Goal: Task Accomplishment & Management: Manage account settings

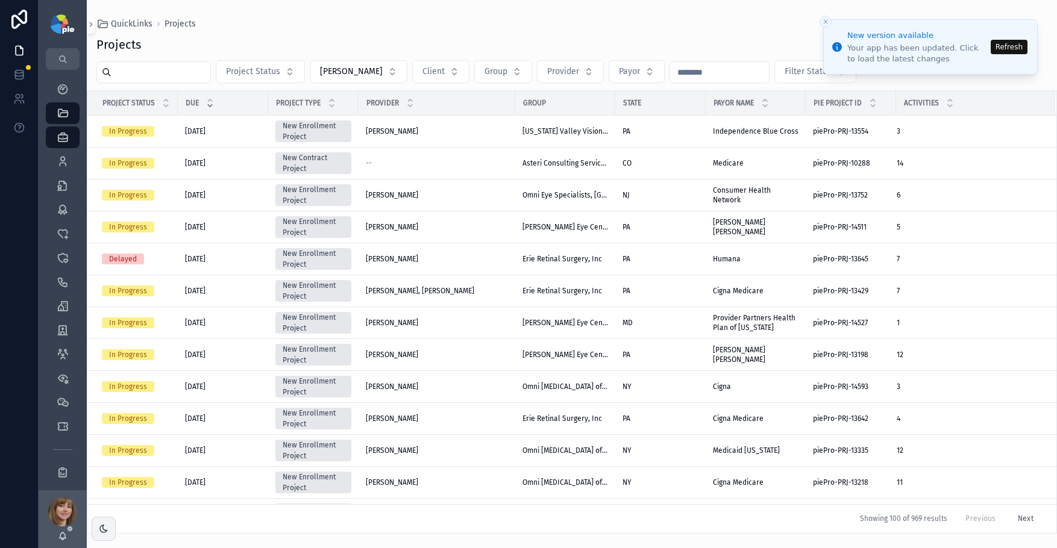
click at [1011, 49] on button "Refresh" at bounding box center [1008, 47] width 37 height 14
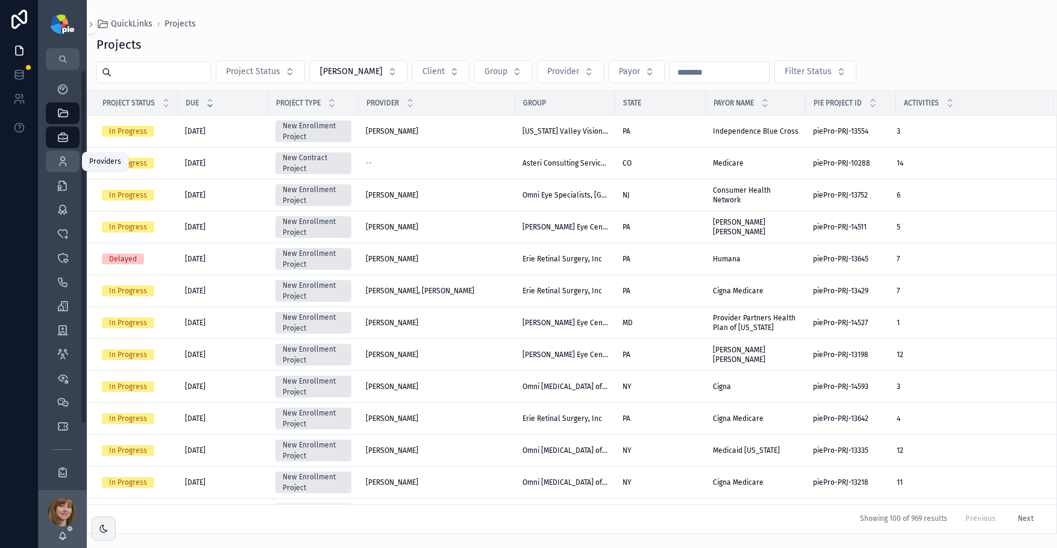
click at [57, 154] on div "Providers 299" at bounding box center [62, 161] width 19 height 19
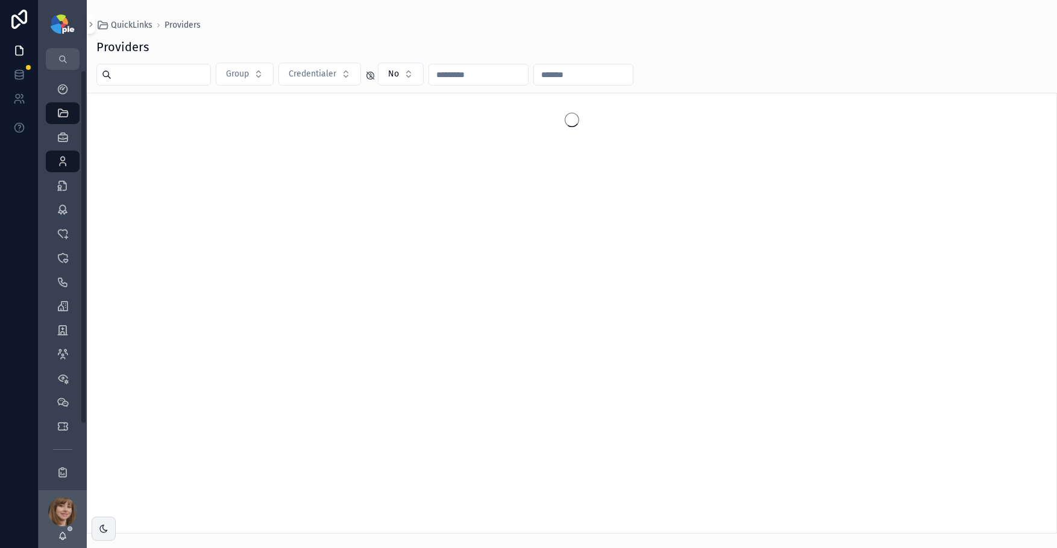
click at [122, 78] on input "scrollable content" at bounding box center [160, 74] width 99 height 17
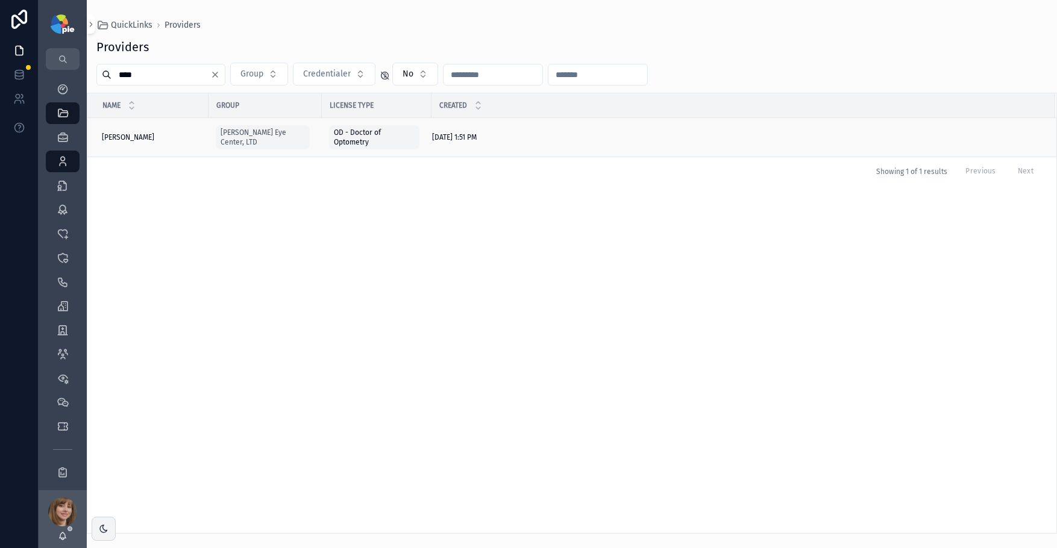
type input "****"
click at [137, 136] on span "Frey, Tiffany" at bounding box center [128, 138] width 52 height 10
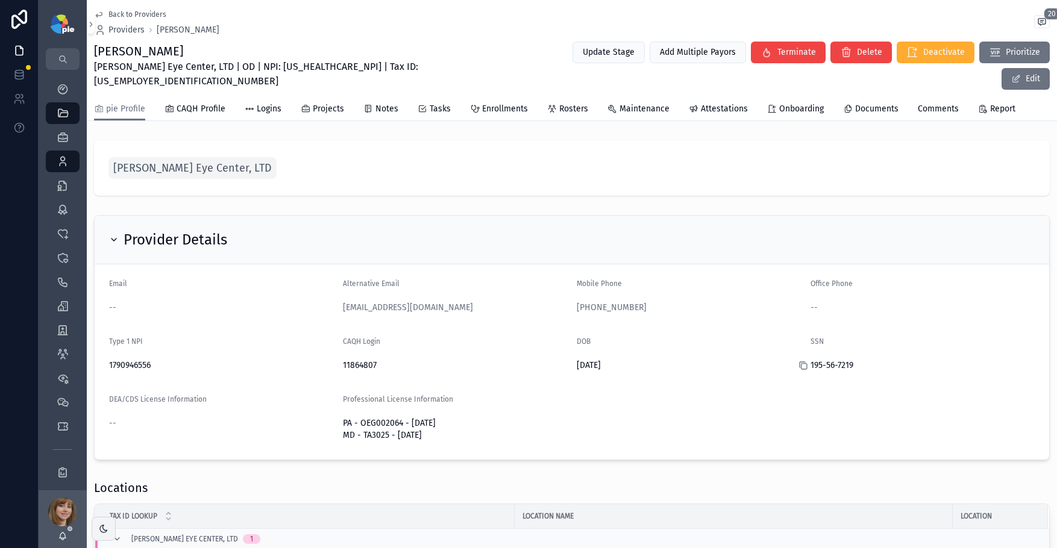
click at [798, 361] on icon "scrollable content" at bounding box center [803, 366] width 10 height 10
click at [508, 103] on span "Enrollments" at bounding box center [505, 109] width 46 height 12
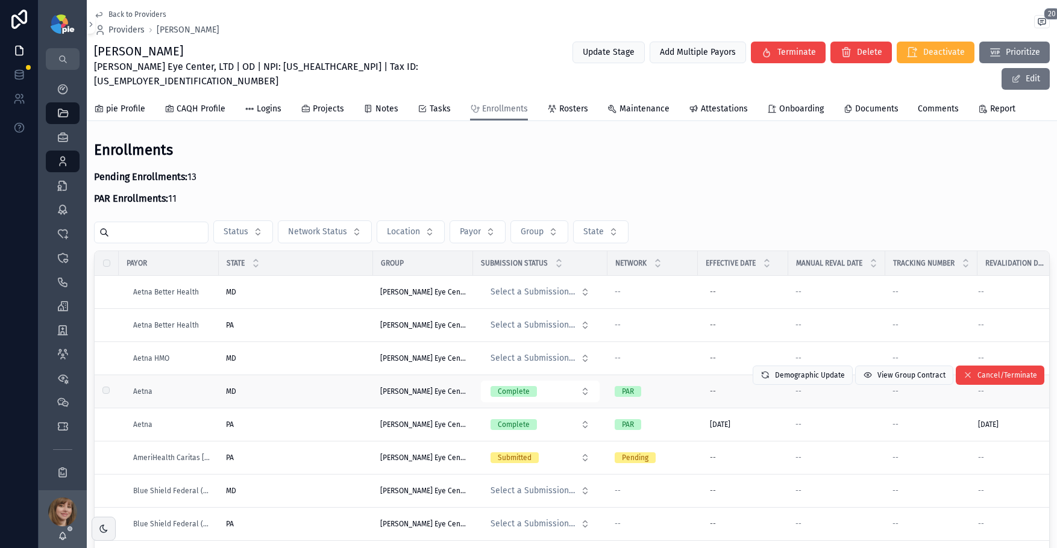
click at [290, 387] on div "MD MD" at bounding box center [296, 392] width 140 height 10
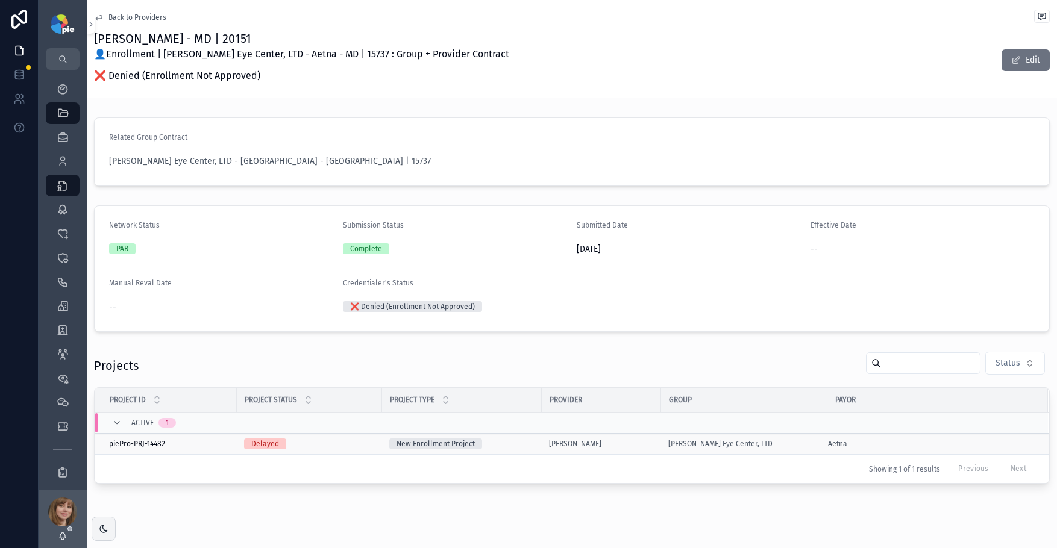
click at [532, 440] on div "New Enrollment Project" at bounding box center [461, 444] width 145 height 11
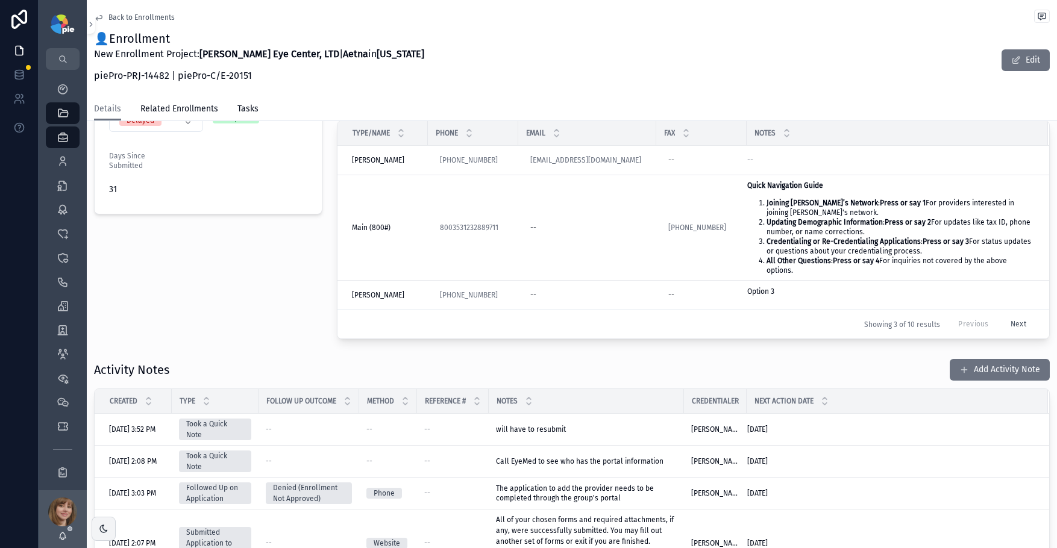
scroll to position [310, 0]
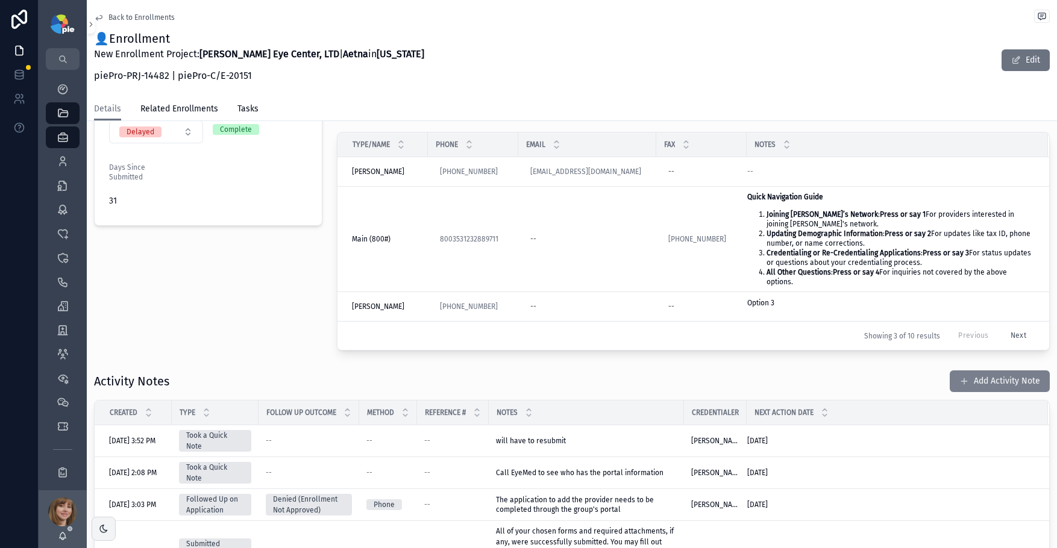
click at [966, 378] on button "Add Activity Note" at bounding box center [999, 381] width 100 height 22
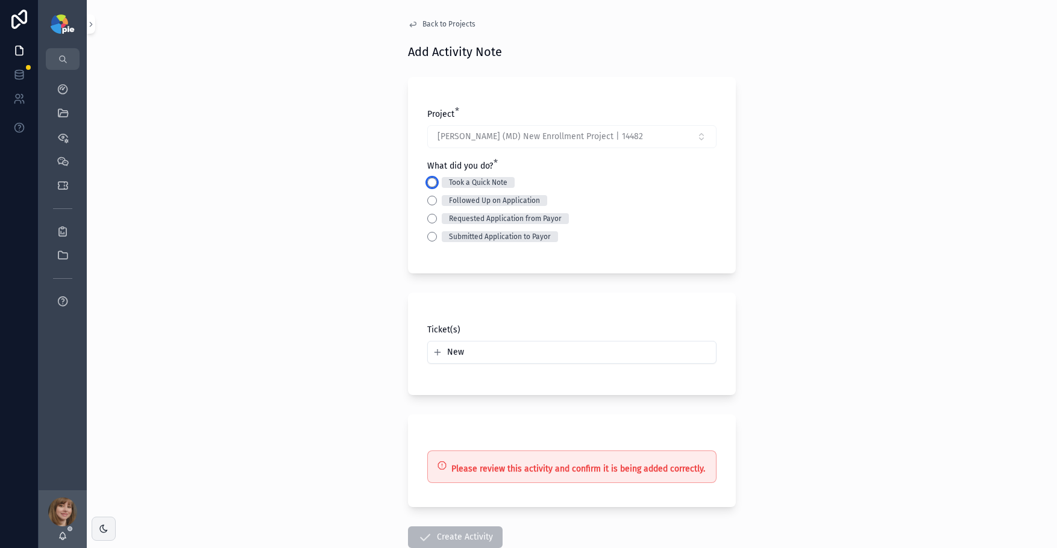
click at [427, 180] on button "Took a Quick Note" at bounding box center [432, 183] width 10 height 10
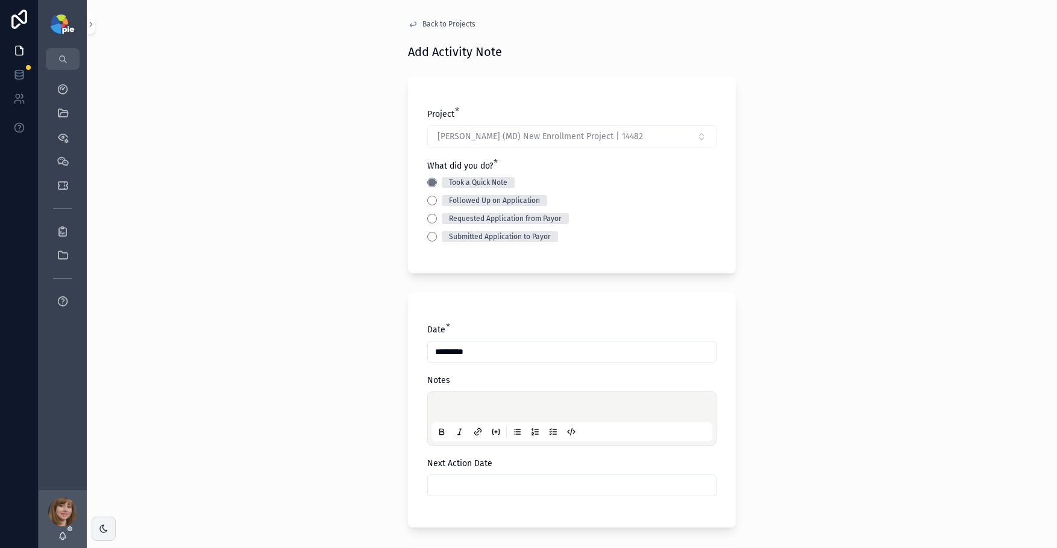
click at [441, 404] on p "scrollable content" at bounding box center [574, 409] width 281 height 12
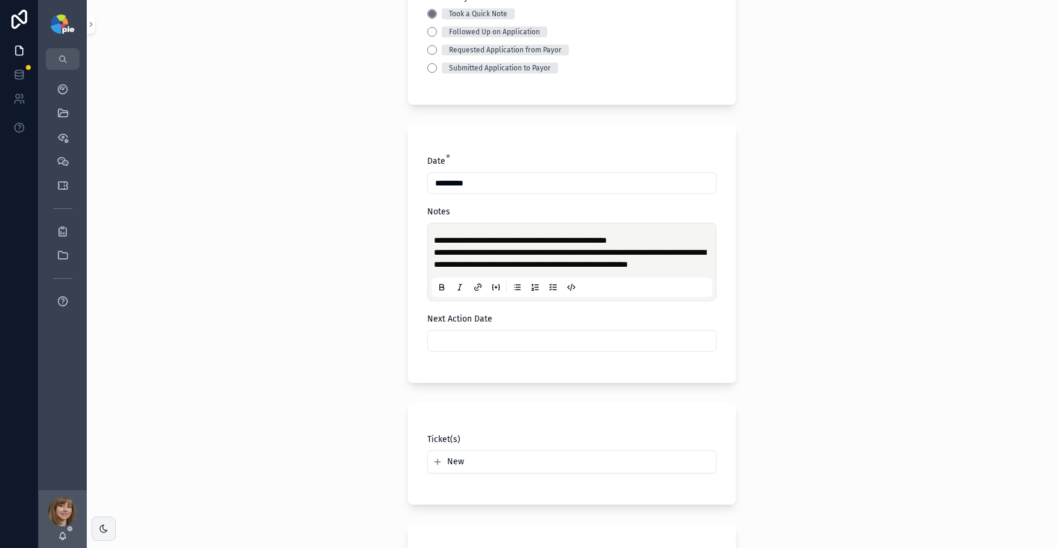
scroll to position [197, 0]
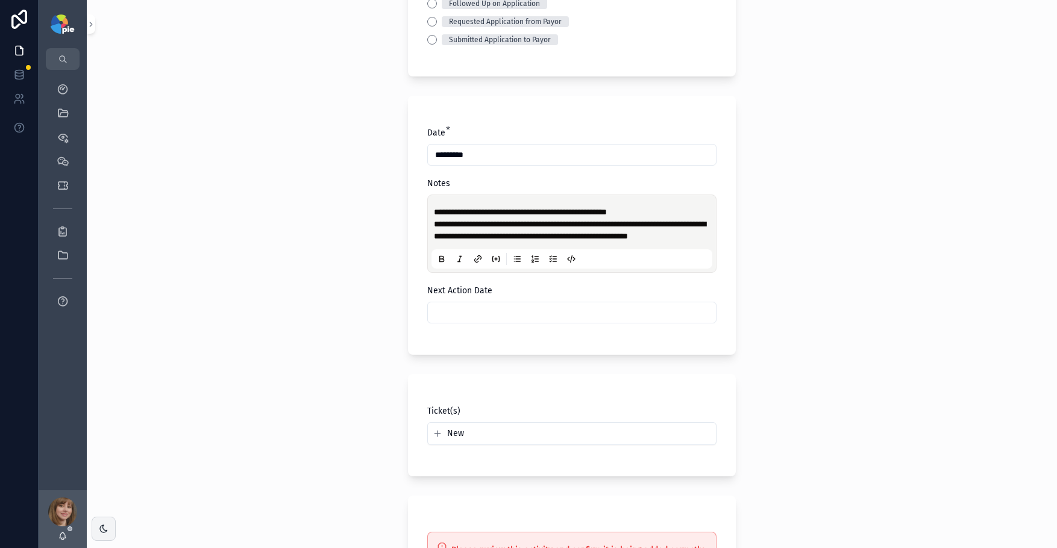
click at [472, 321] on input "scrollable content" at bounding box center [572, 312] width 288 height 17
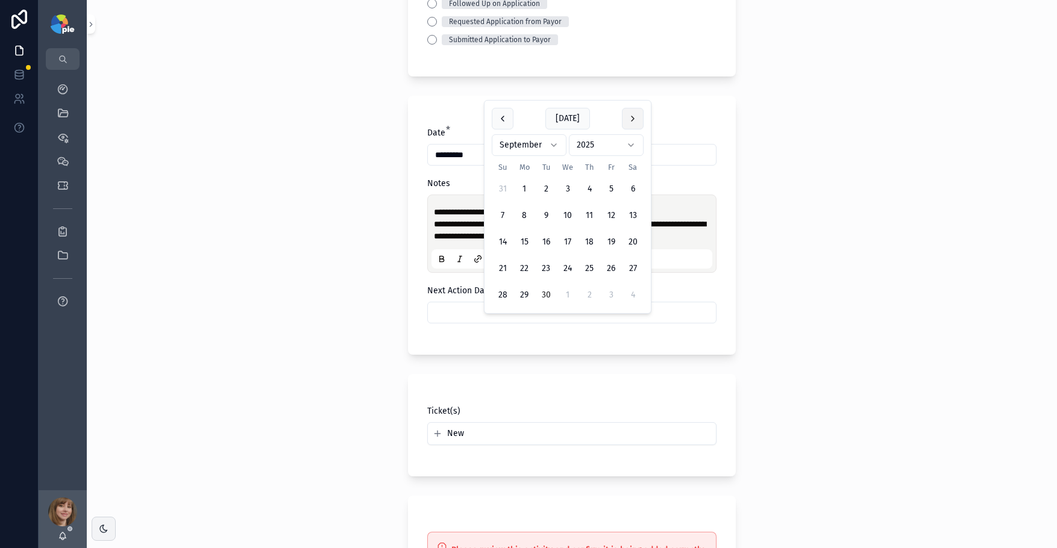
click at [630, 118] on button "scrollable content" at bounding box center [633, 119] width 22 height 22
click at [546, 239] on button "14" at bounding box center [546, 242] width 22 height 22
type input "**********"
click at [224, 244] on div "**********" at bounding box center [572, 77] width 970 height 548
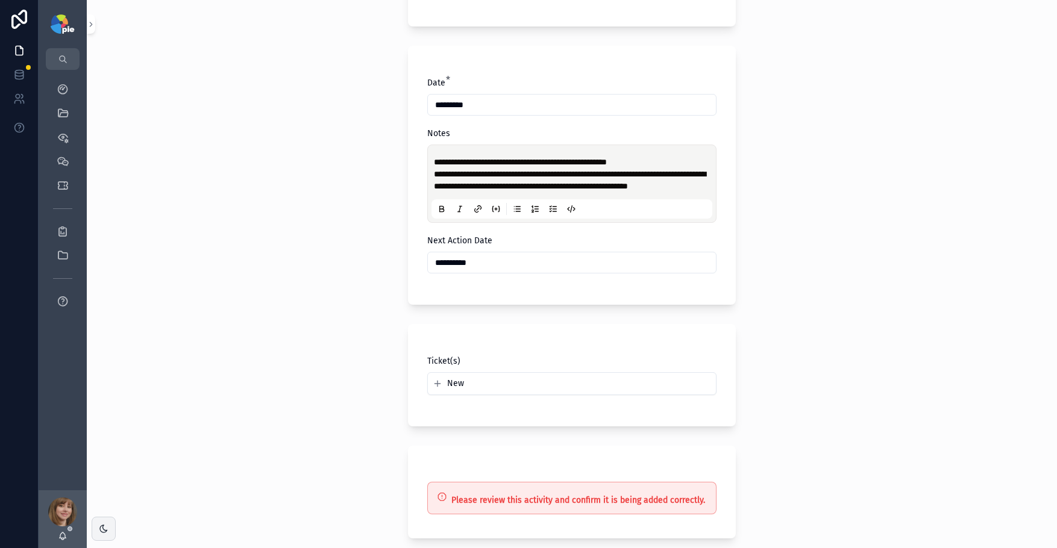
scroll to position [367, 0]
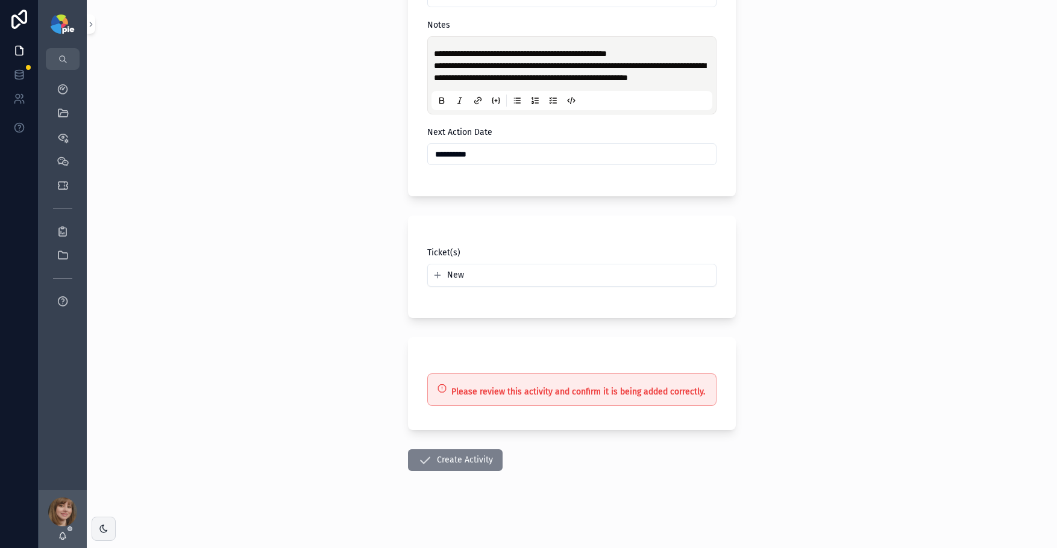
click at [432, 453] on button "Create Activity" at bounding box center [455, 460] width 95 height 22
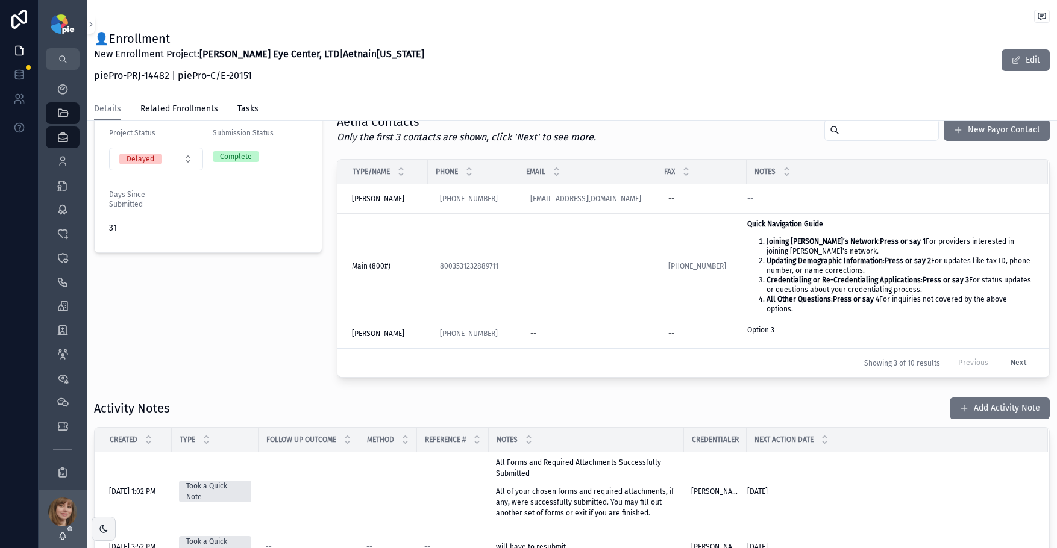
scroll to position [252, 0]
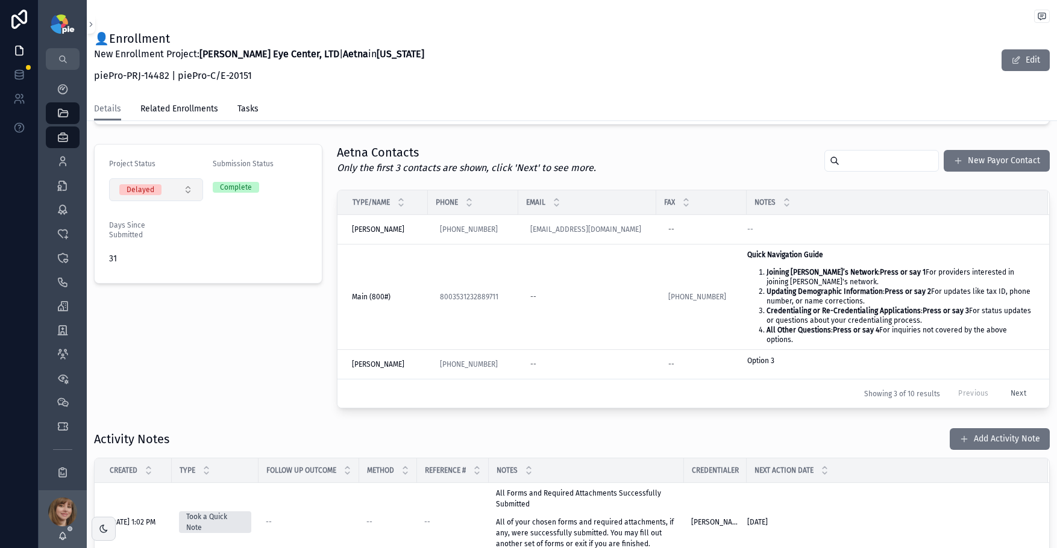
click at [184, 187] on button "Delayed" at bounding box center [156, 189] width 94 height 23
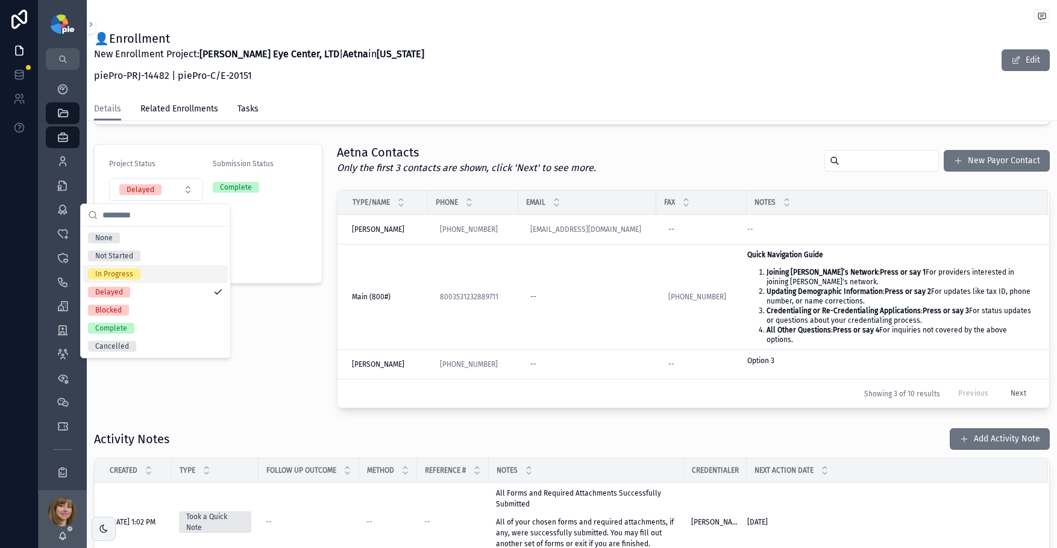
click at [146, 270] on div "In Progress" at bounding box center [155, 274] width 145 height 18
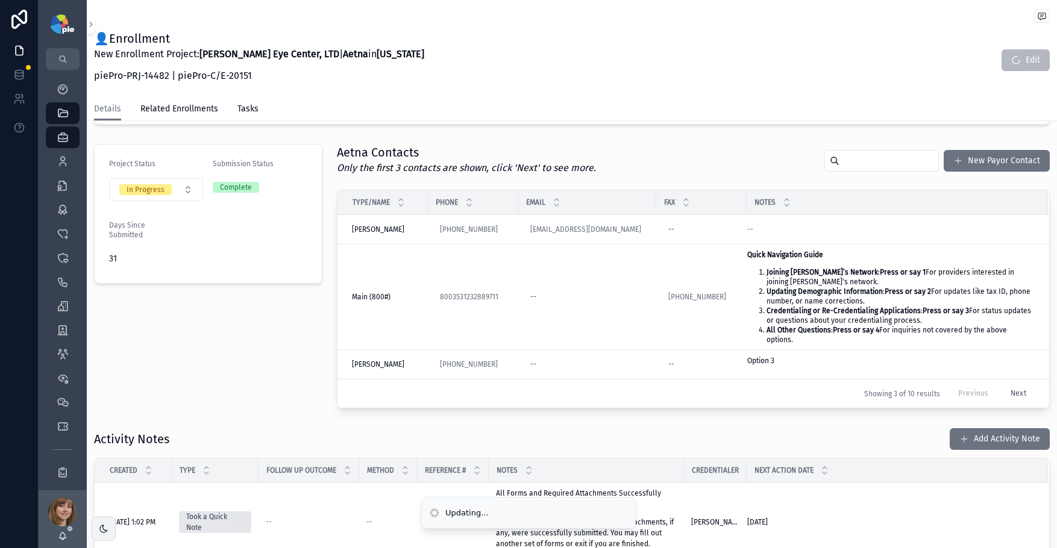
click at [192, 328] on div "Project Status In Progress Submission Status Complete Days Since Submitted 31" at bounding box center [208, 276] width 243 height 274
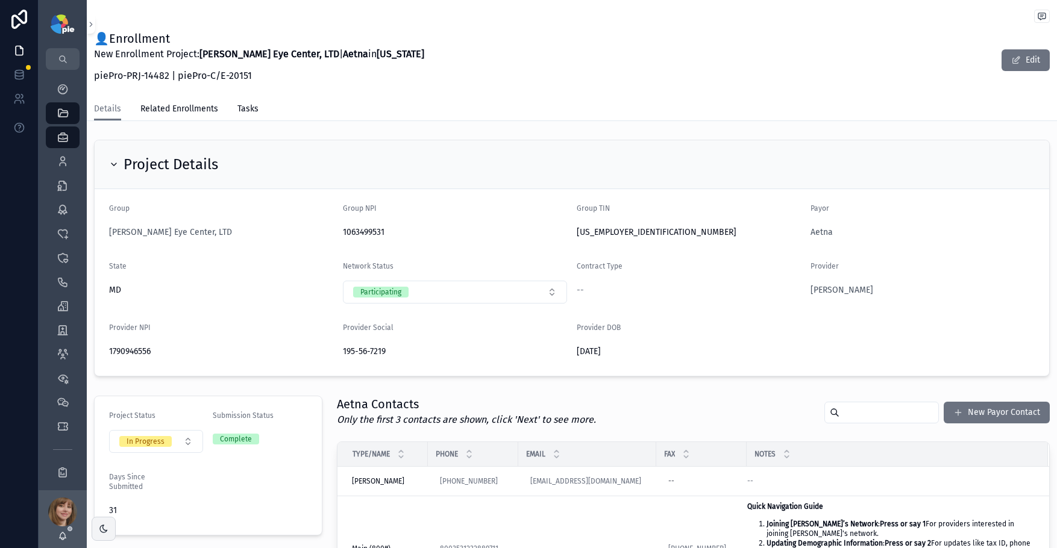
scroll to position [0, 0]
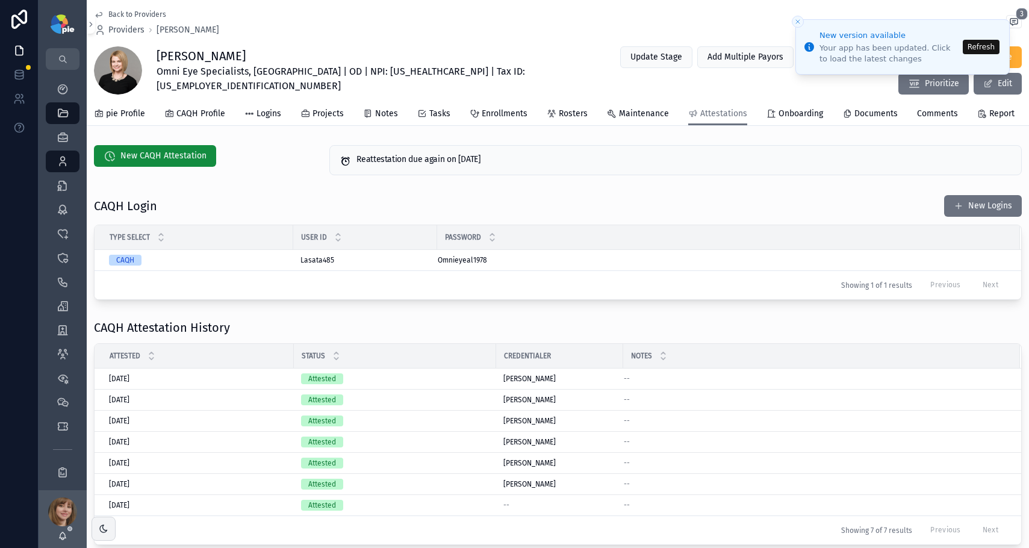
click at [984, 45] on button "Refresh" at bounding box center [981, 47] width 37 height 14
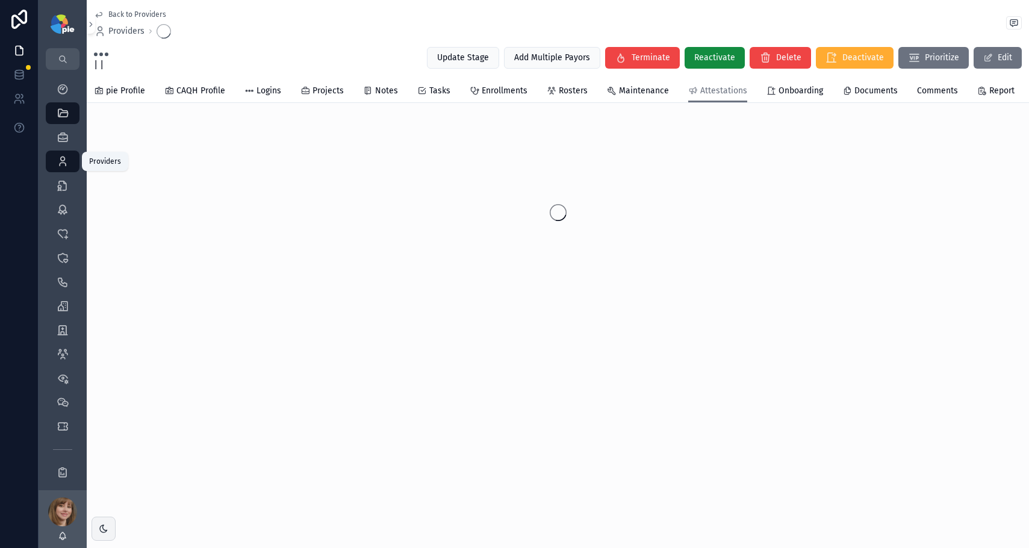
click at [67, 165] on icon "scrollable content" at bounding box center [63, 161] width 12 height 12
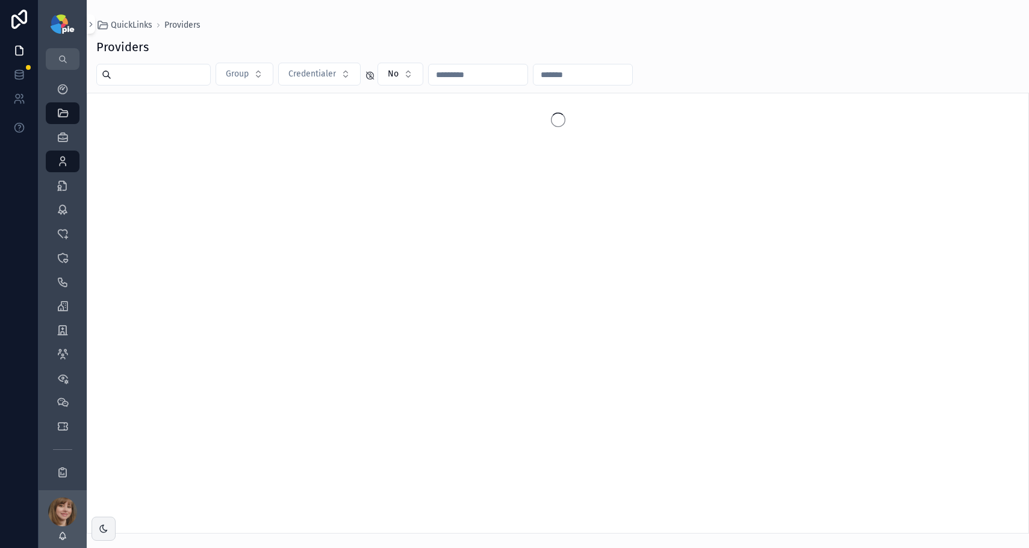
click at [152, 80] on input "scrollable content" at bounding box center [160, 74] width 99 height 17
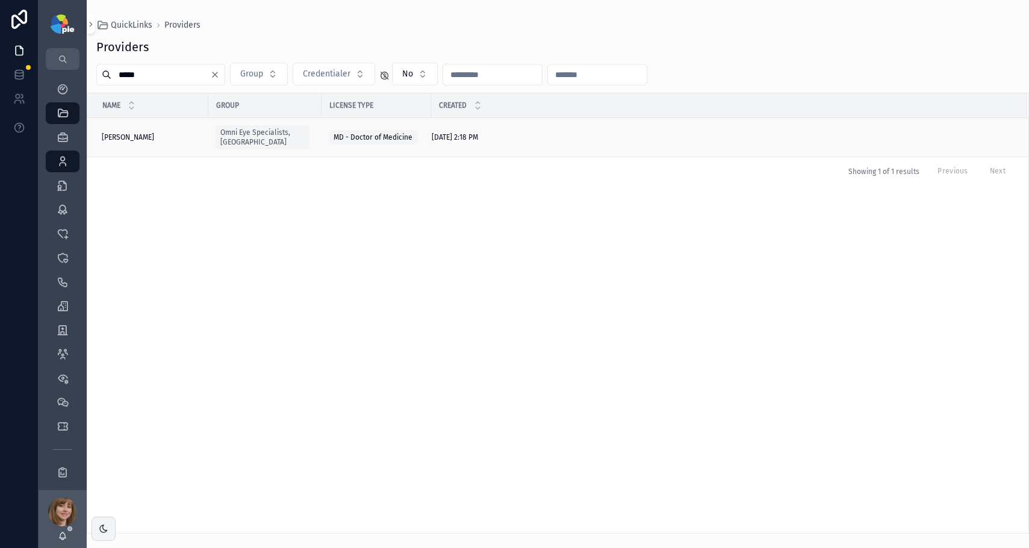
type input "*****"
click at [129, 134] on span "Maley, Michael" at bounding box center [128, 138] width 52 height 10
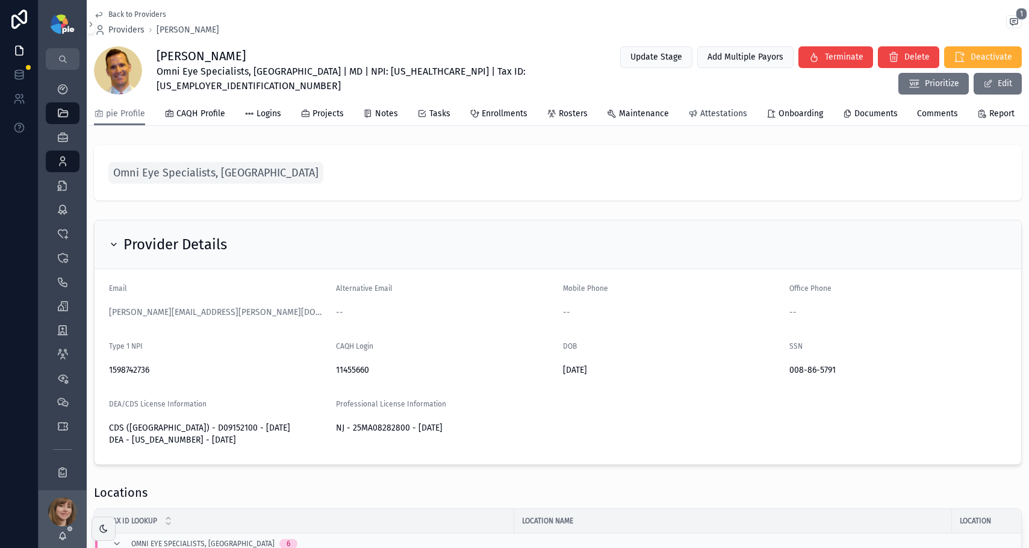
click at [723, 111] on span "Attestations" at bounding box center [724, 114] width 47 height 12
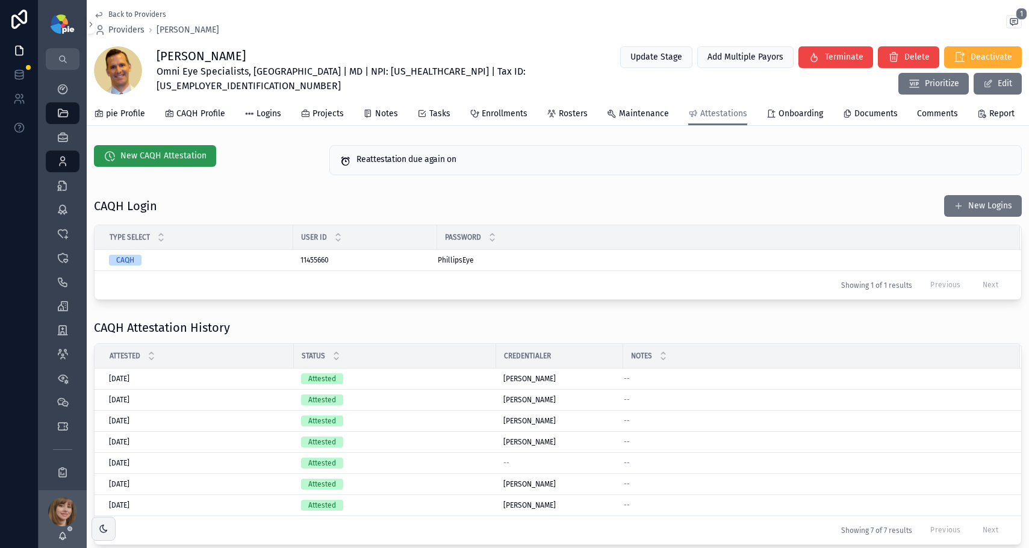
click at [165, 152] on span "New CAQH Attestation" at bounding box center [163, 156] width 86 height 12
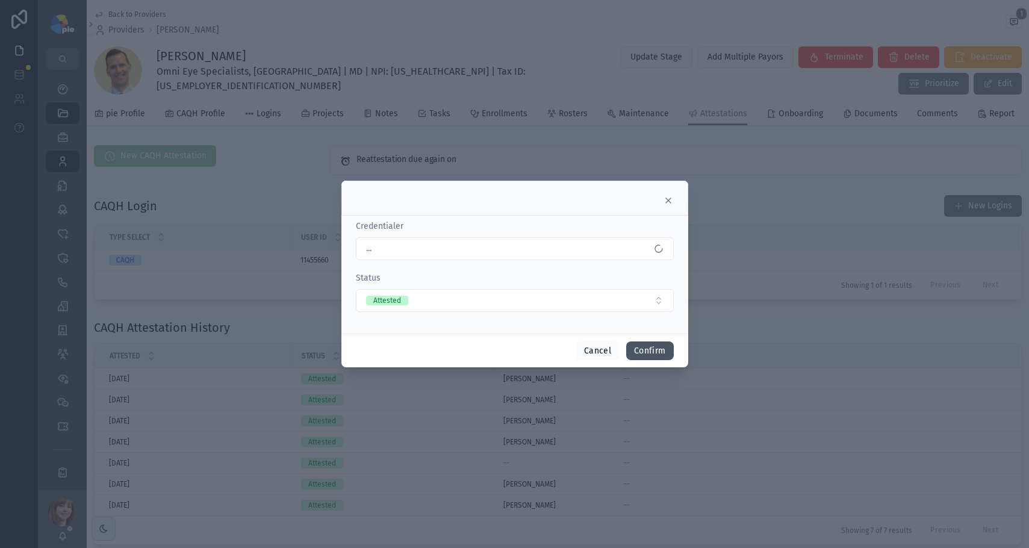
click at [648, 353] on button "Confirm" at bounding box center [649, 351] width 47 height 19
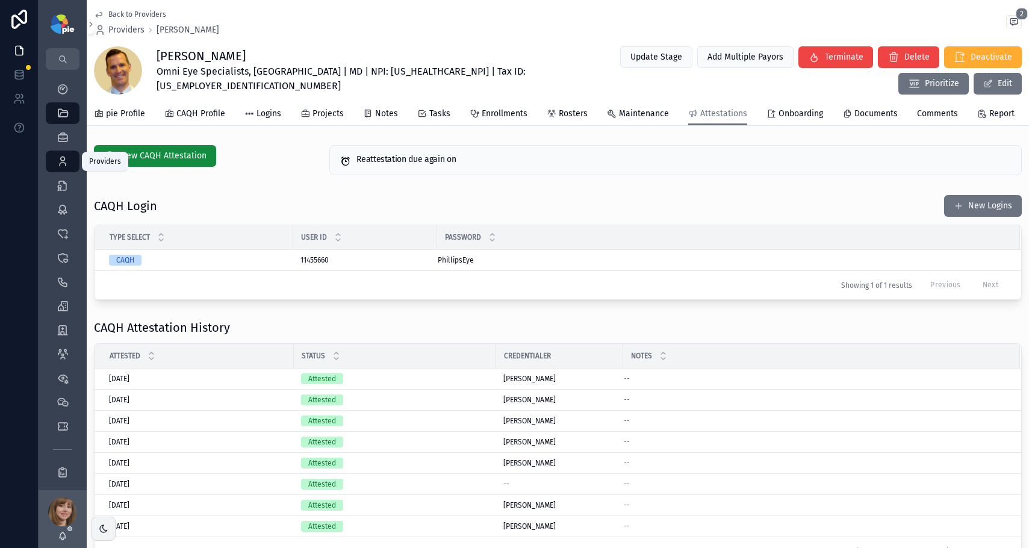
click at [65, 155] on icon "scrollable content" at bounding box center [63, 161] width 12 height 12
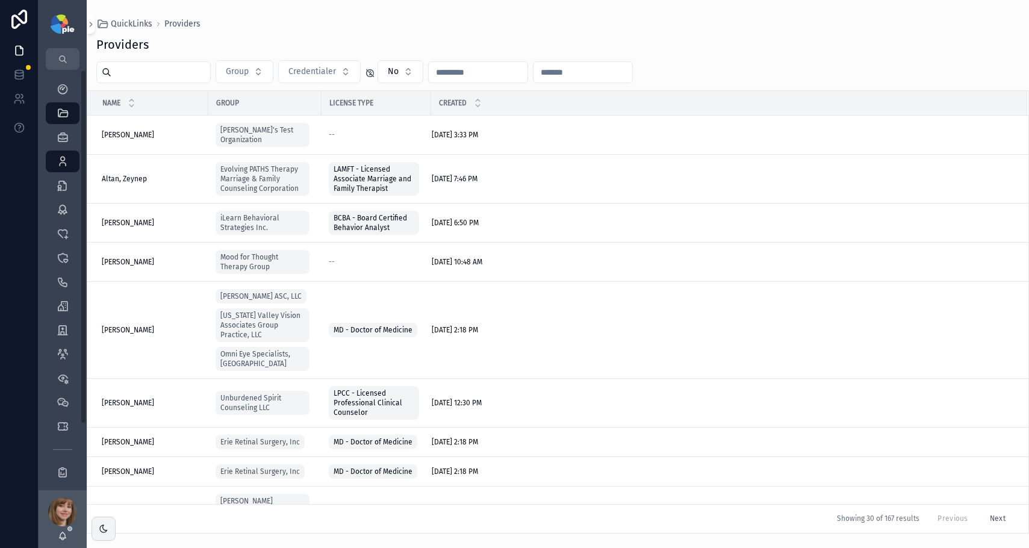
click at [178, 78] on input "scrollable content" at bounding box center [160, 72] width 99 height 17
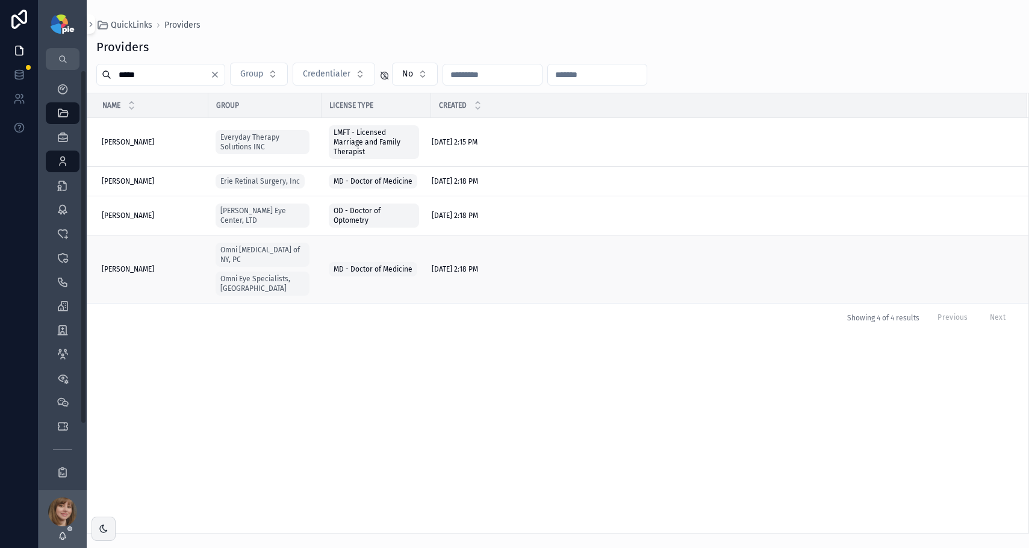
type input "*****"
click at [145, 264] on div "Milite, James Milite, James" at bounding box center [151, 269] width 99 height 10
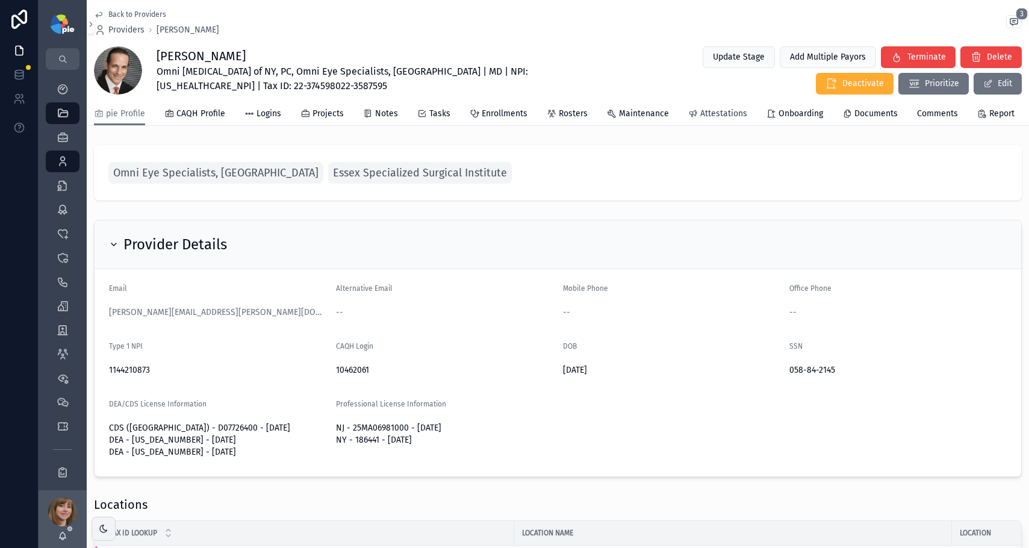
click at [713, 110] on span "Attestations" at bounding box center [724, 114] width 47 height 12
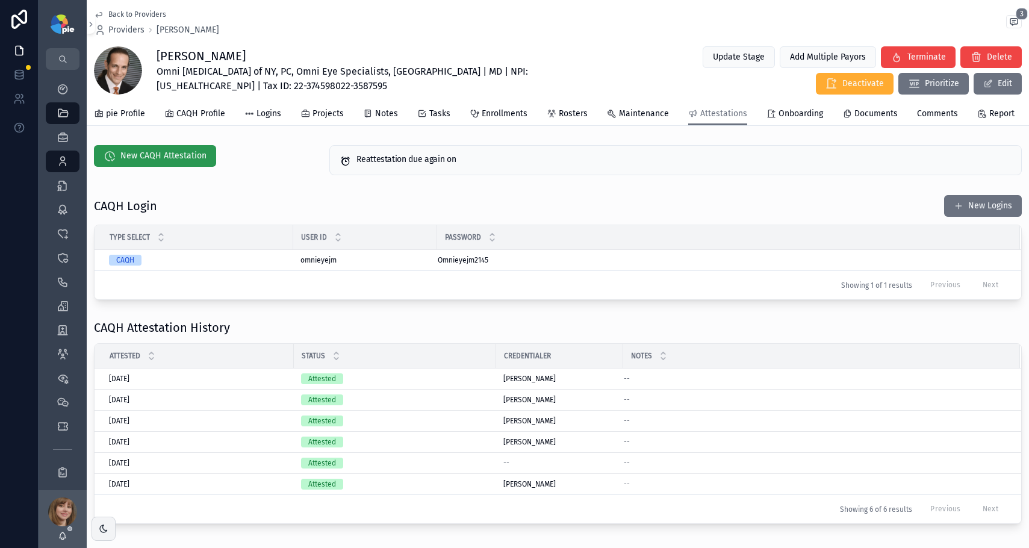
click at [158, 156] on span "New CAQH Attestation" at bounding box center [163, 156] width 86 height 12
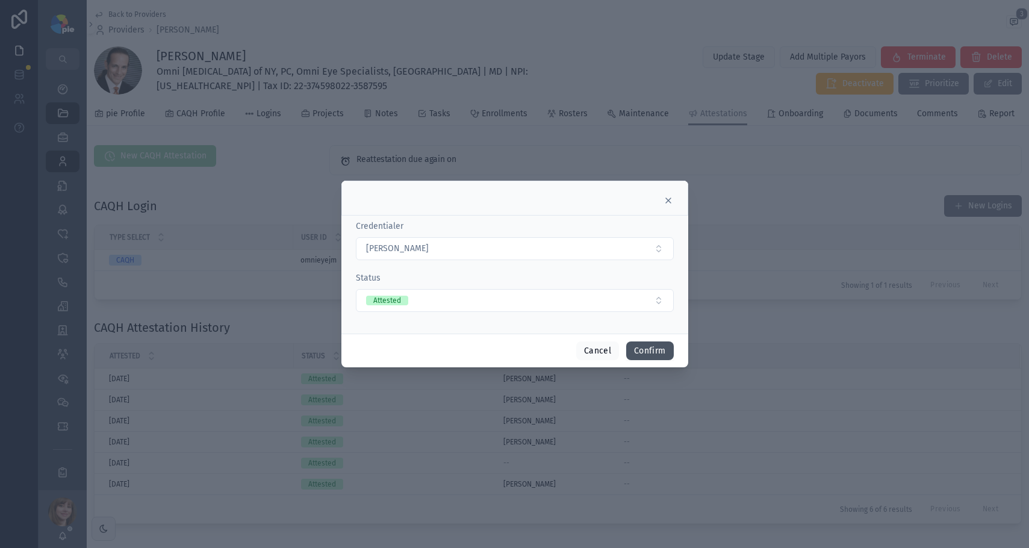
click at [656, 347] on button "Confirm" at bounding box center [649, 351] width 47 height 19
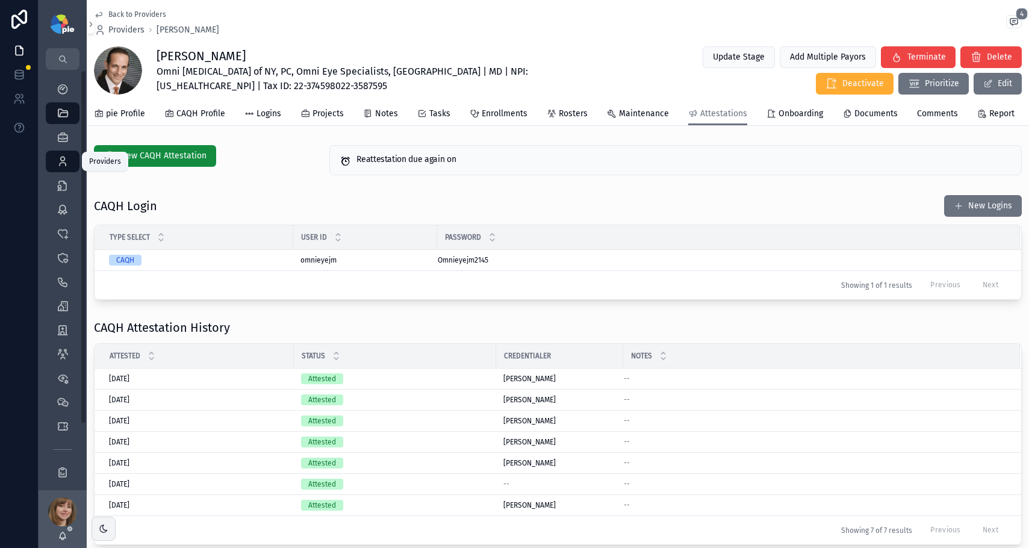
click at [63, 164] on icon "scrollable content" at bounding box center [63, 161] width 12 height 12
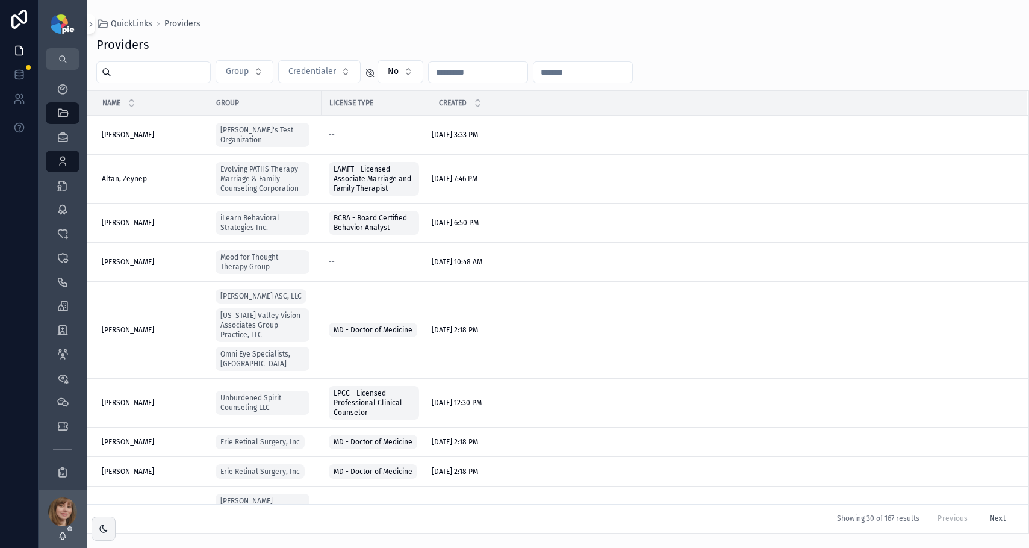
click at [176, 78] on input "scrollable content" at bounding box center [160, 72] width 99 height 17
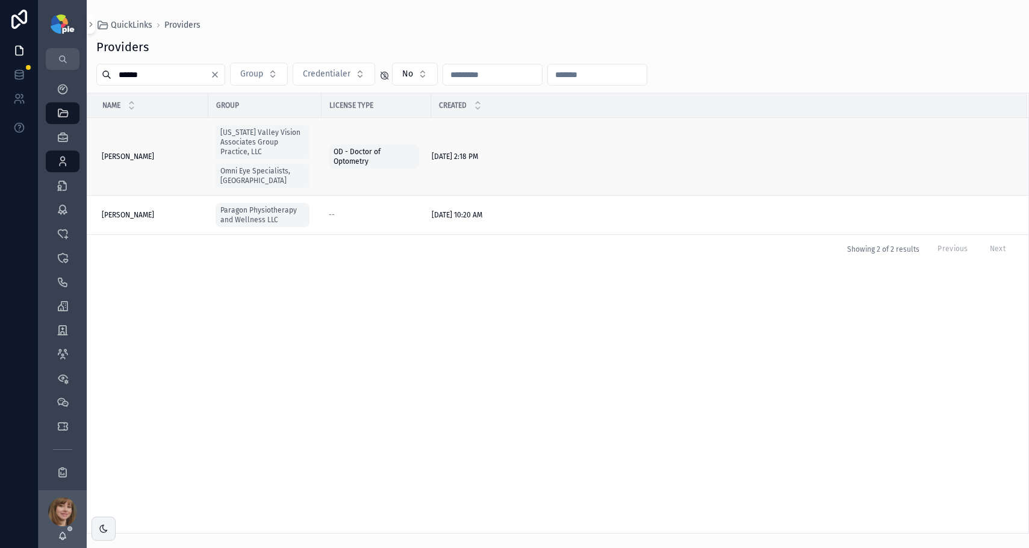
type input "******"
click at [133, 152] on span "Miller, Don" at bounding box center [128, 157] width 52 height 10
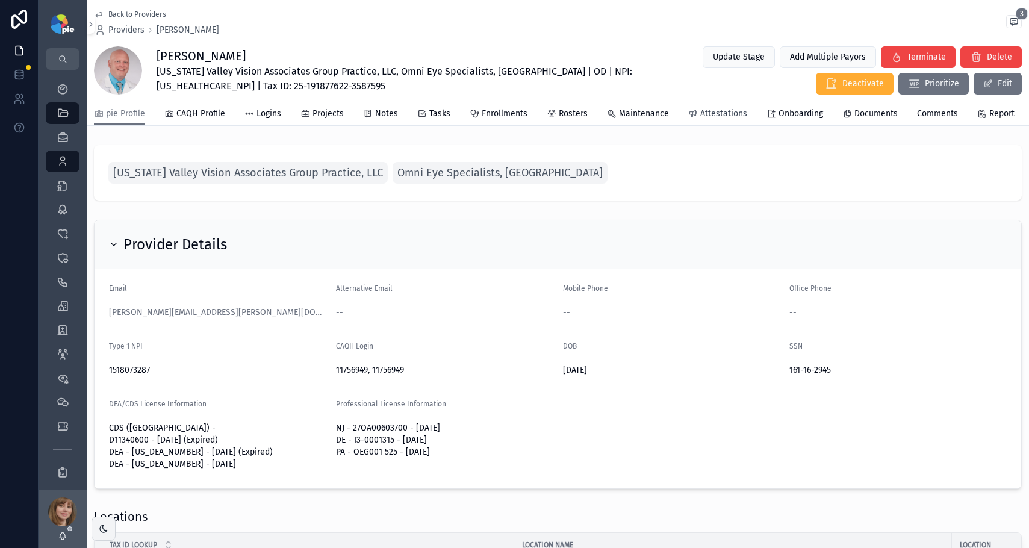
click at [725, 114] on span "Attestations" at bounding box center [724, 114] width 47 height 12
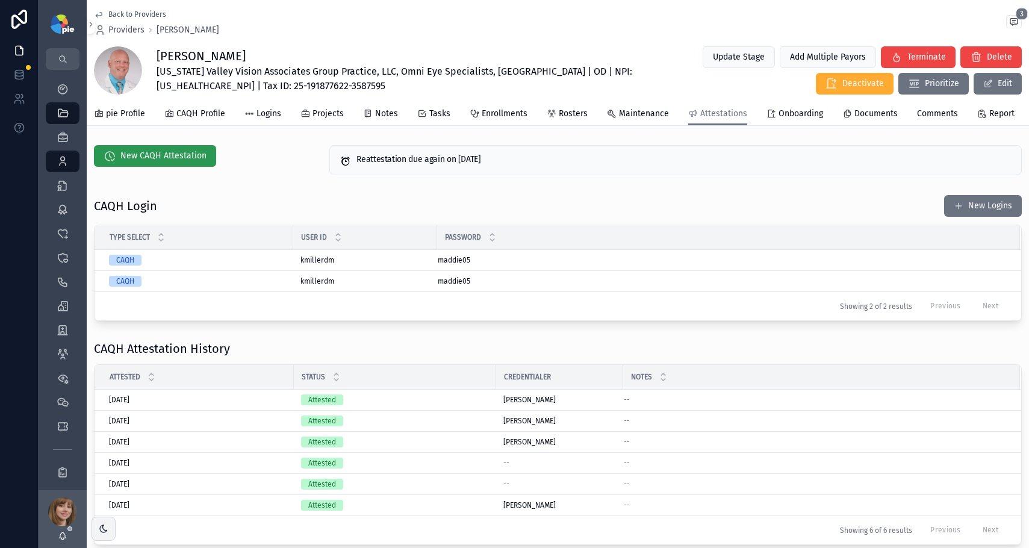
click at [163, 157] on span "New CAQH Attestation" at bounding box center [163, 156] width 86 height 12
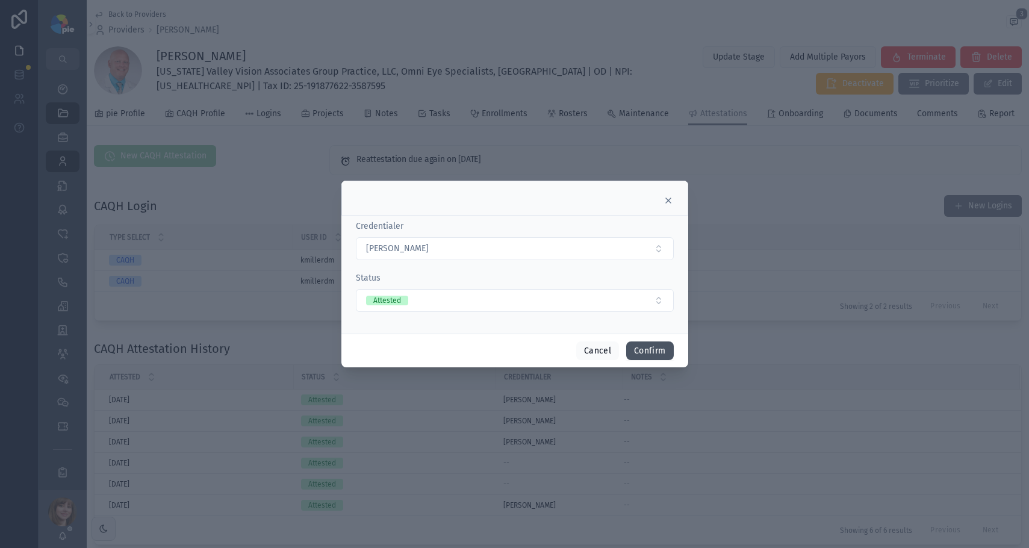
click at [649, 354] on button "Confirm" at bounding box center [649, 351] width 47 height 19
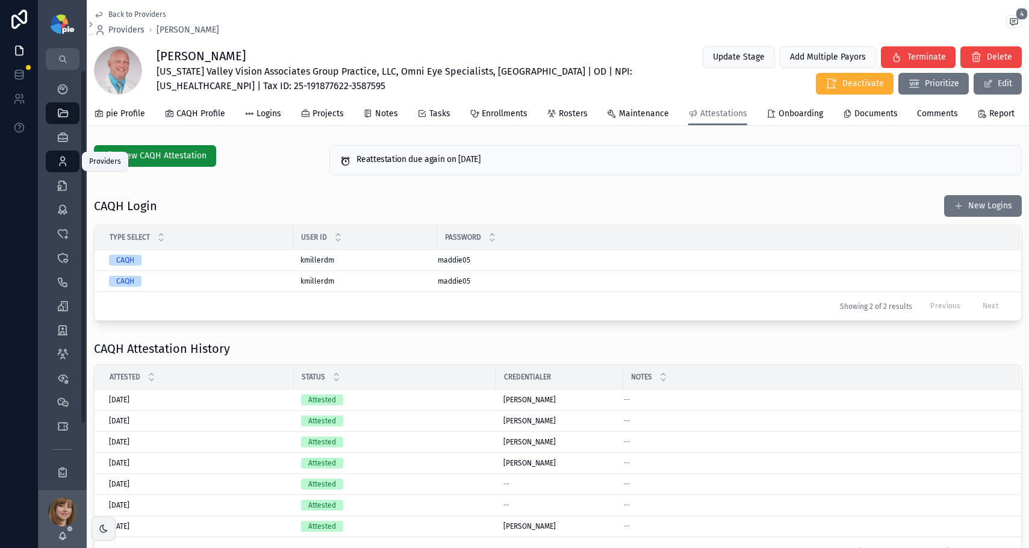
click at [66, 161] on icon "scrollable content" at bounding box center [63, 161] width 12 height 12
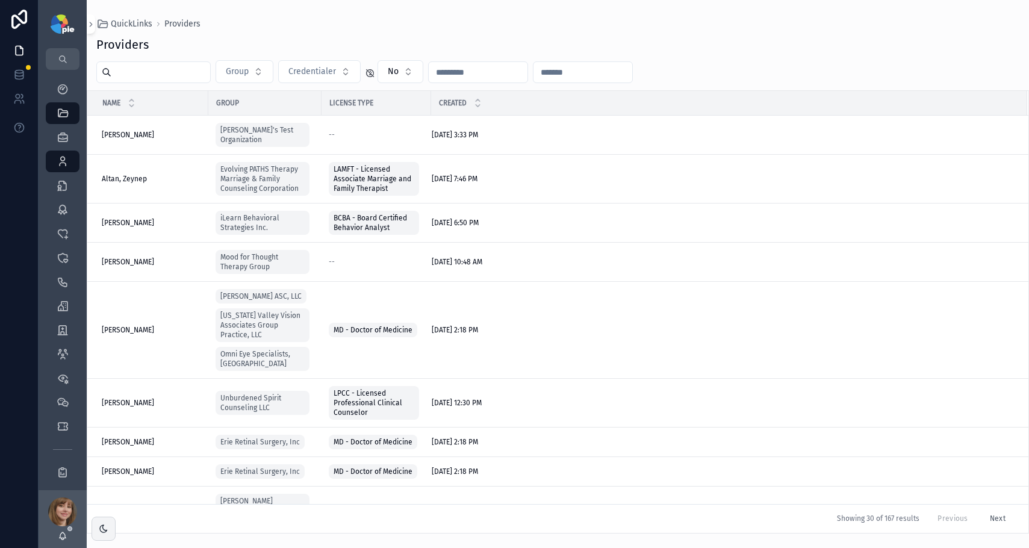
click at [192, 72] on input "scrollable content" at bounding box center [160, 72] width 99 height 17
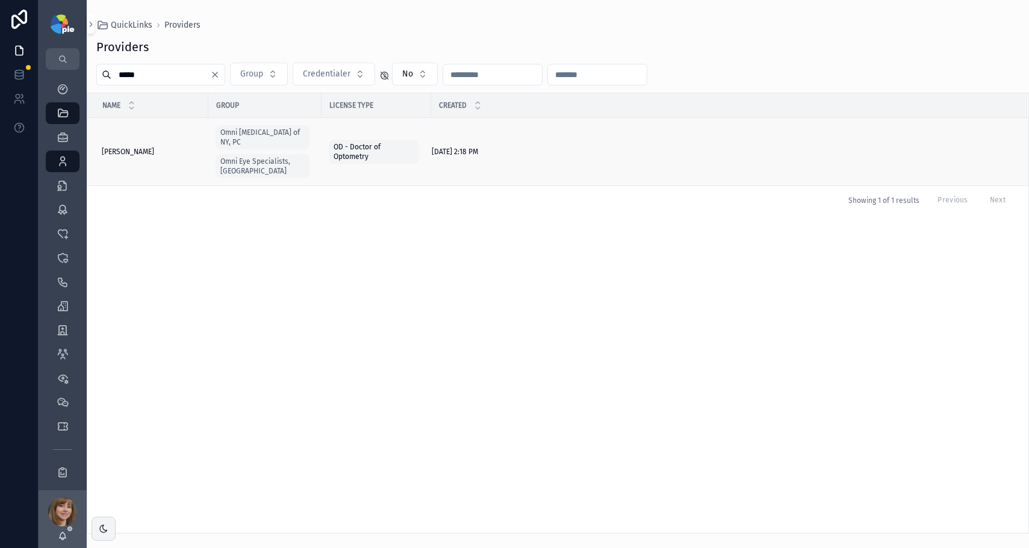
type input "*****"
click at [154, 147] on span "Miskewicz-Zastrow, Amanda" at bounding box center [128, 152] width 52 height 10
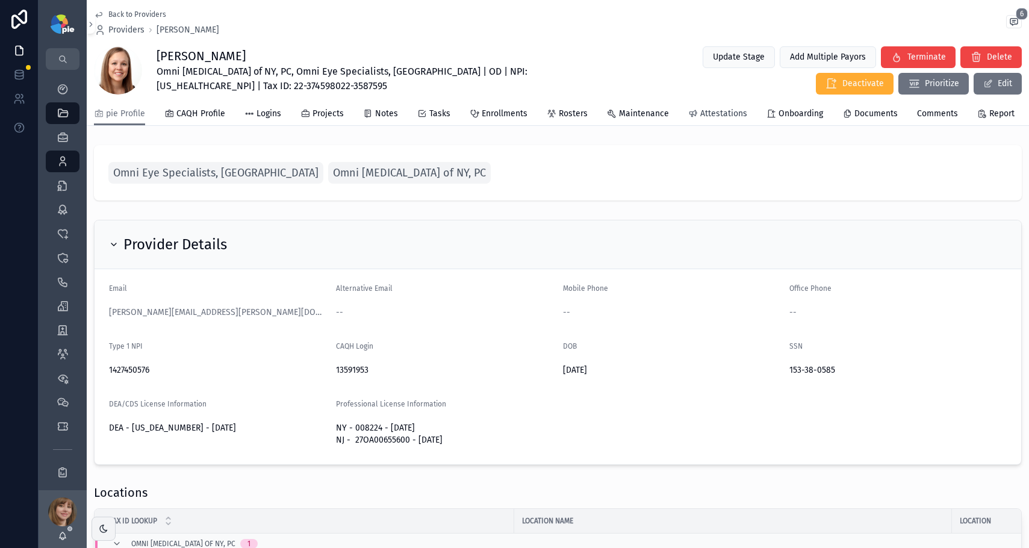
click at [711, 111] on span "Attestations" at bounding box center [724, 114] width 47 height 12
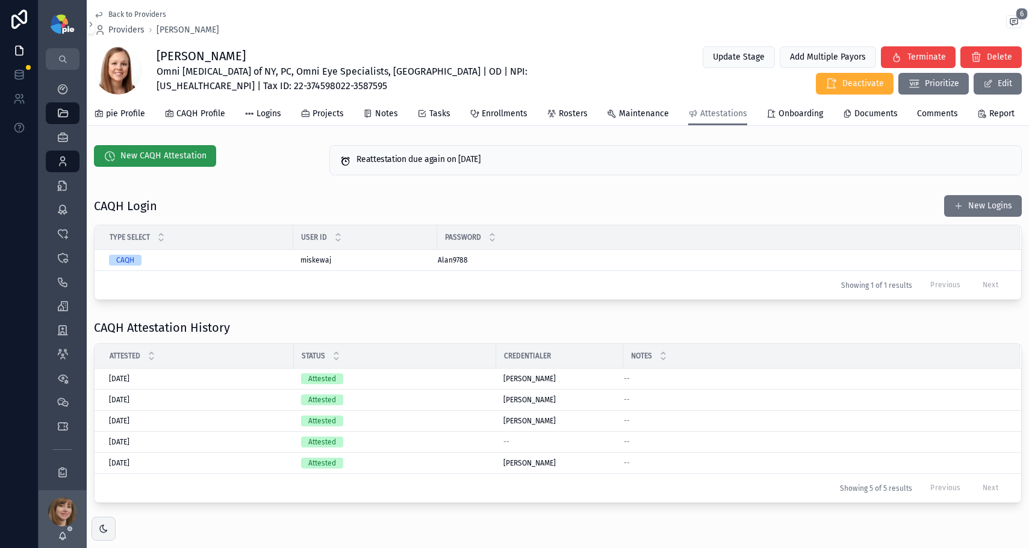
click at [160, 161] on span "New CAQH Attestation" at bounding box center [163, 156] width 86 height 12
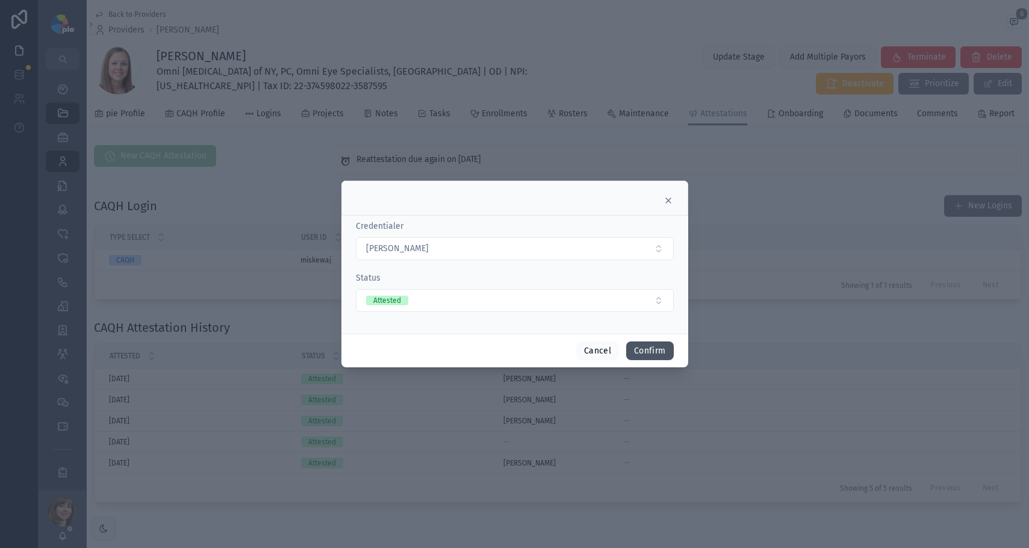
click at [639, 346] on button "Confirm" at bounding box center [649, 351] width 47 height 19
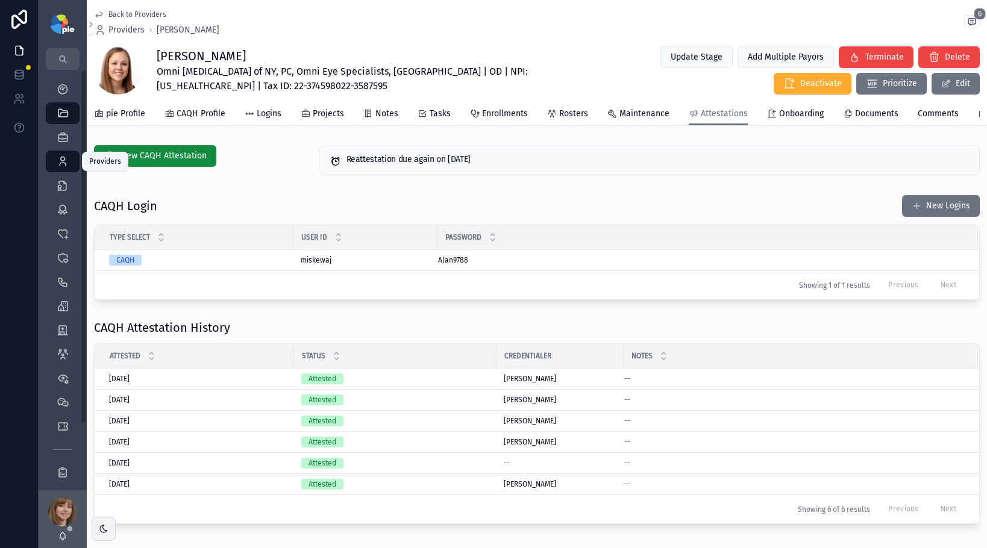
click at [64, 161] on icon "scrollable content" at bounding box center [63, 161] width 12 height 12
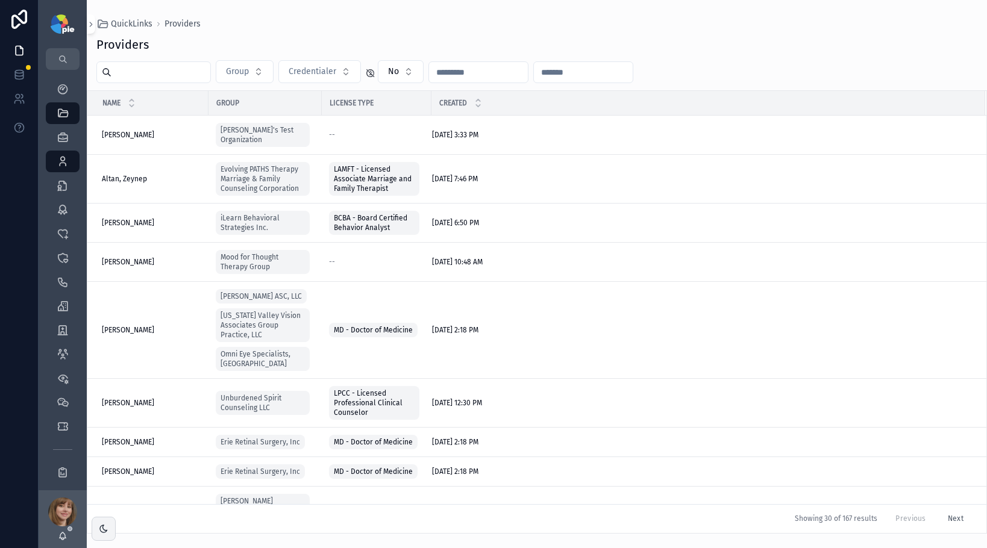
click at [191, 78] on input "scrollable content" at bounding box center [160, 72] width 99 height 17
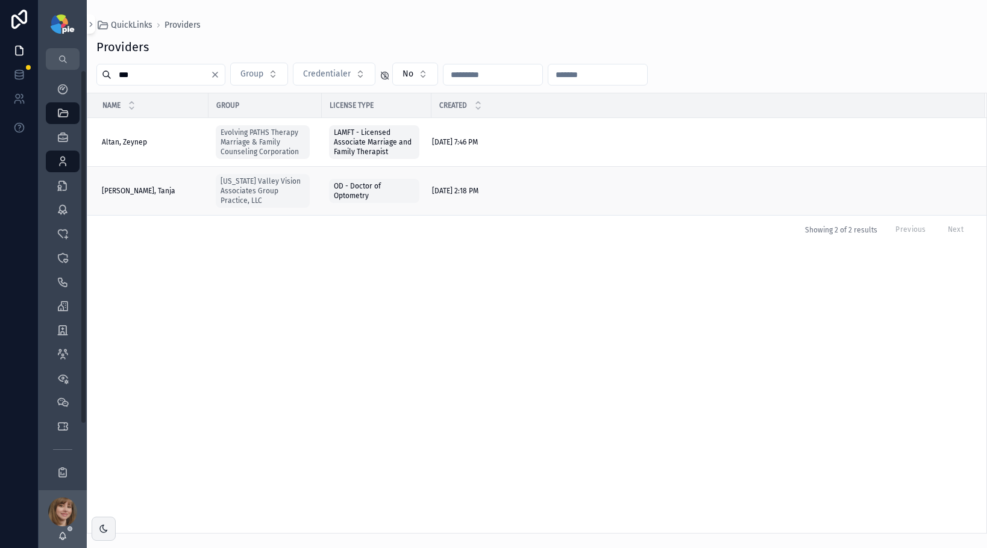
type input "***"
click at [137, 188] on span "Moennichmeyer, Tanja" at bounding box center [138, 191] width 73 height 10
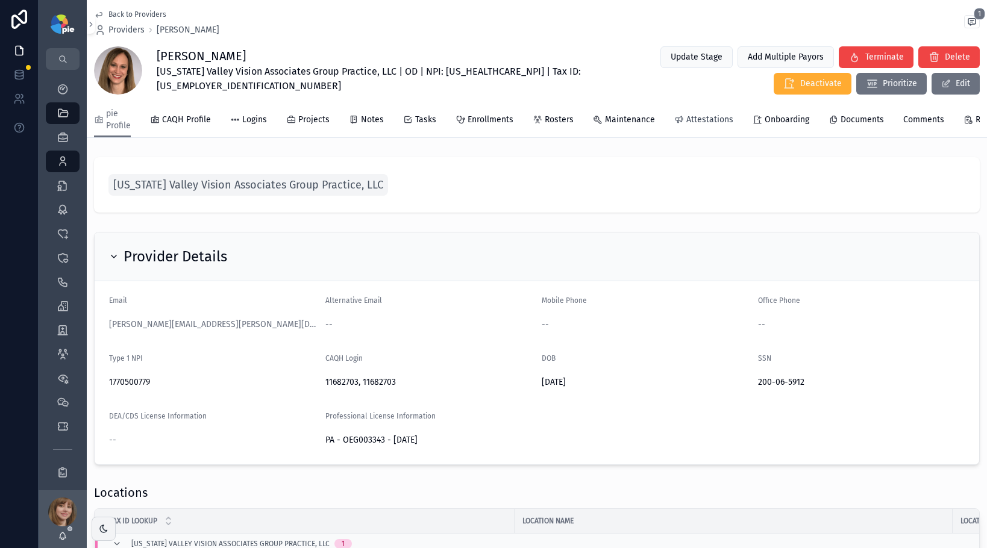
click at [711, 124] on span "Attestations" at bounding box center [709, 120] width 47 height 12
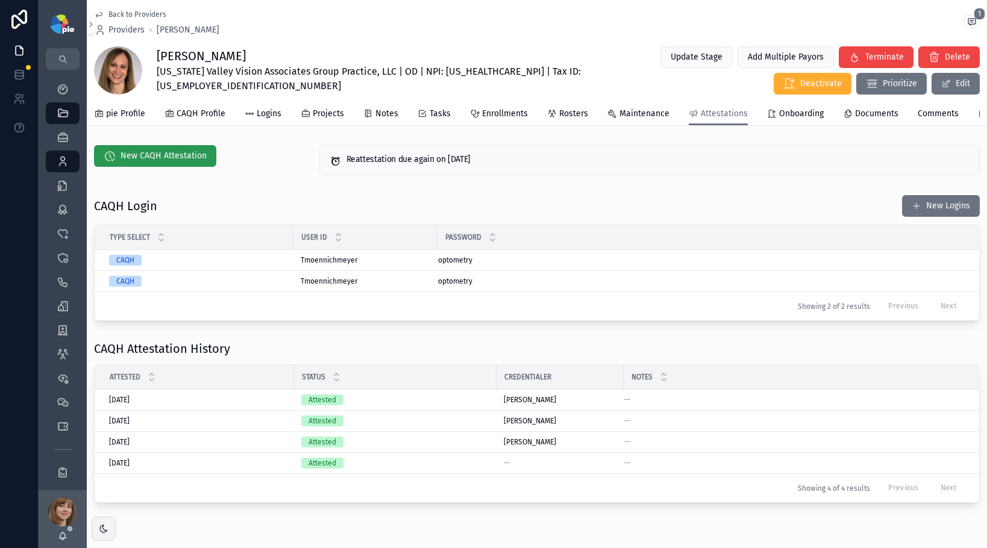
click at [176, 161] on span "New CAQH Attestation" at bounding box center [163, 156] width 86 height 12
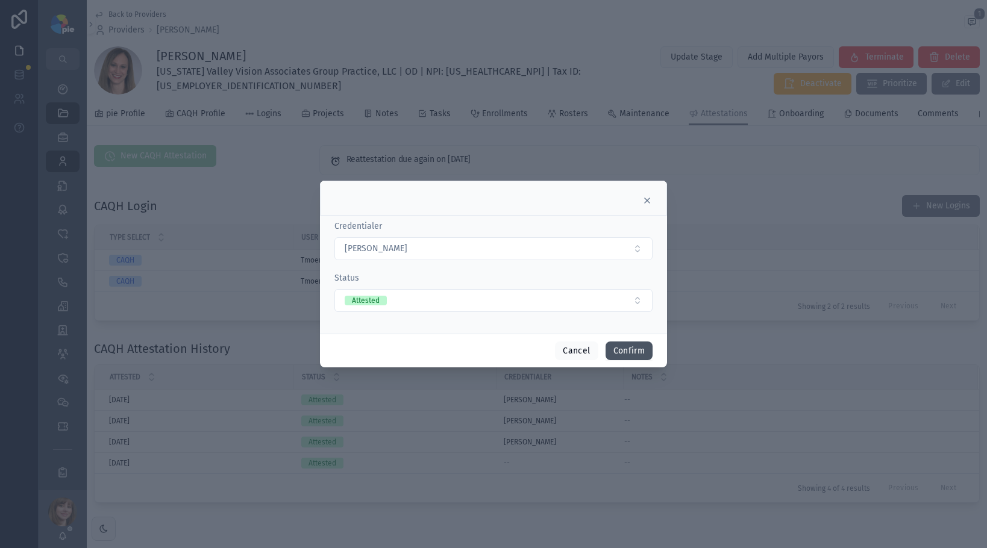
click at [633, 345] on button "Confirm" at bounding box center [628, 351] width 47 height 19
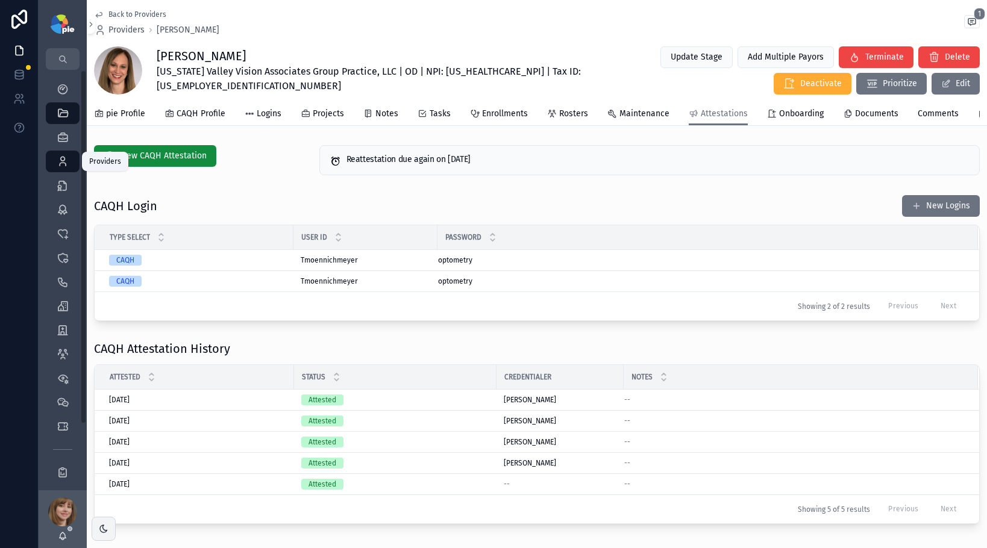
click at [65, 158] on icon "scrollable content" at bounding box center [63, 161] width 12 height 12
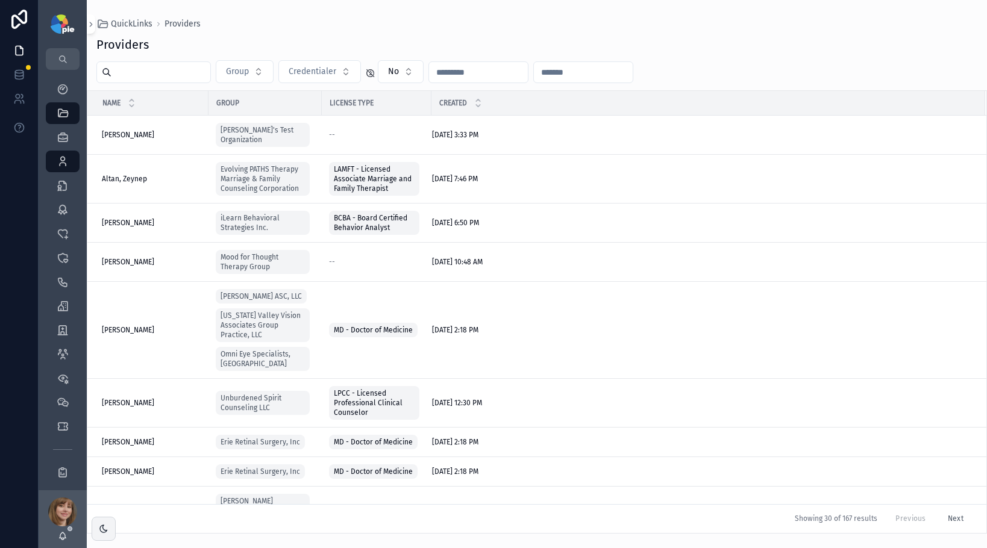
click at [159, 75] on input "scrollable content" at bounding box center [160, 72] width 99 height 17
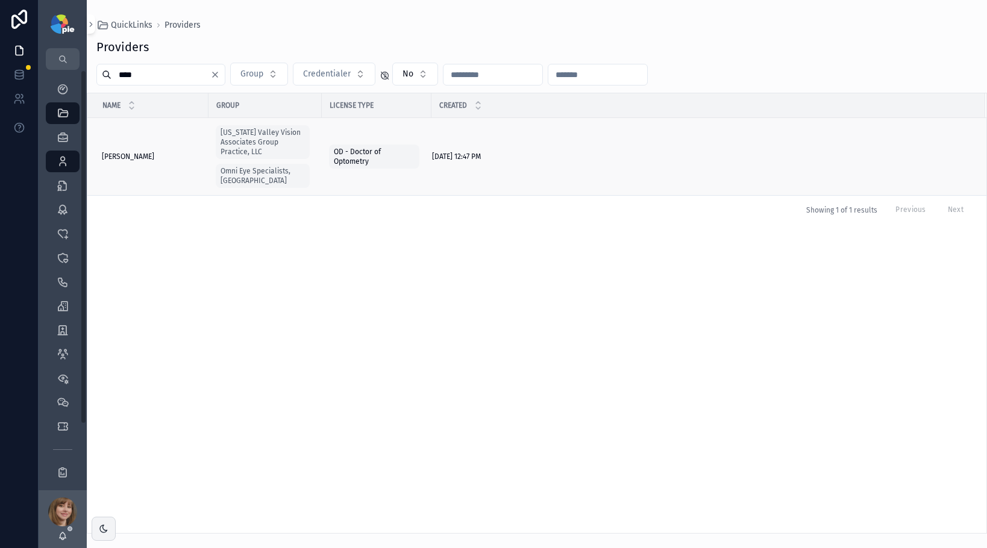
type input "****"
click at [129, 152] on span "Syed, Sabrina" at bounding box center [128, 157] width 52 height 10
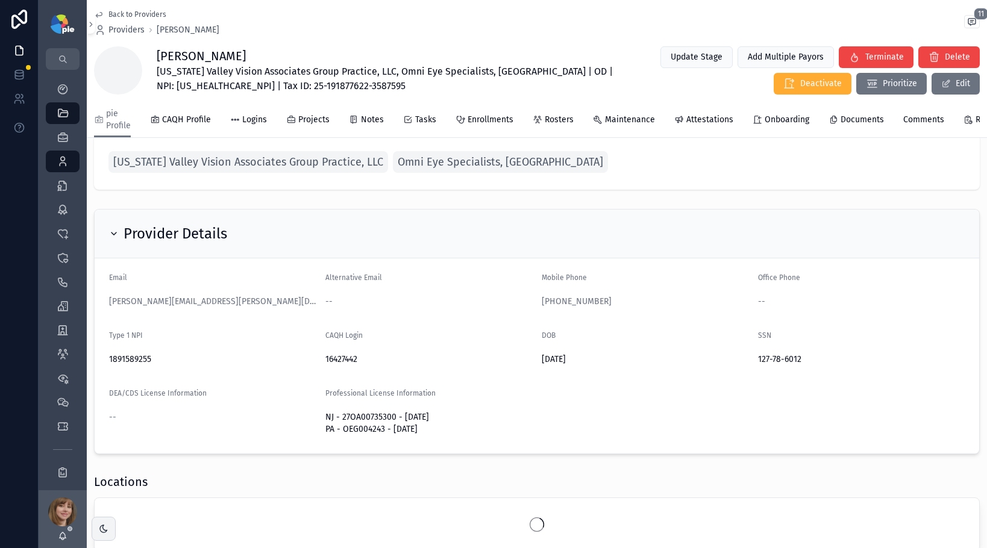
scroll to position [25, 0]
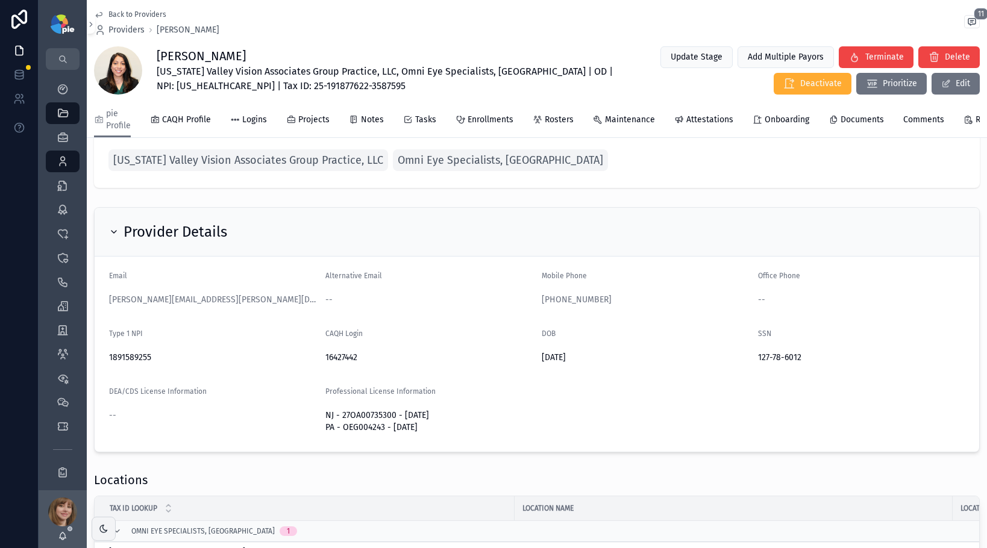
click at [743, 366] on form "Email yesenia.ramos@oomc.com Alternative Email -- Mobile Phone (631) 603-7122 O…" at bounding box center [537, 354] width 884 height 195
click at [747, 360] on icon "scrollable content" at bounding box center [749, 356] width 5 height 5
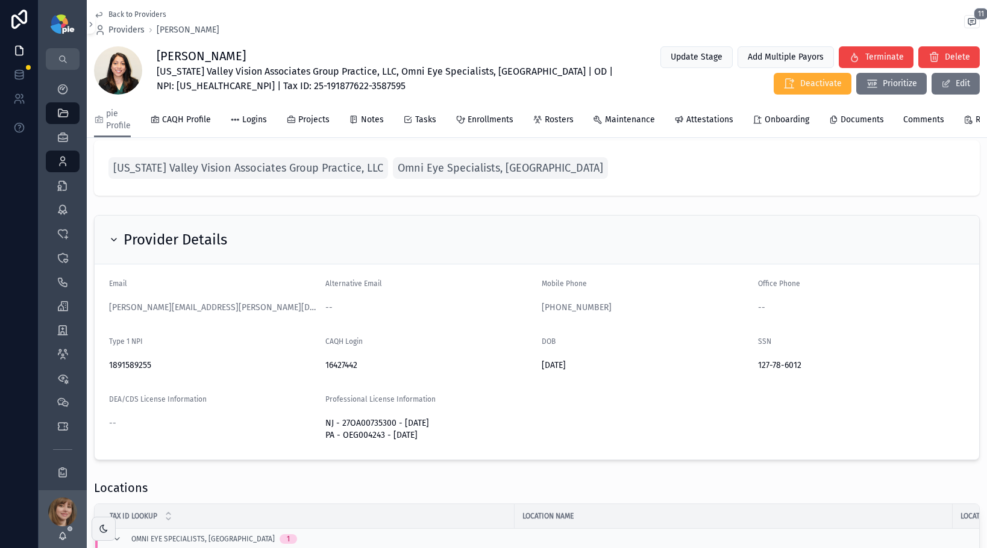
scroll to position [0, 0]
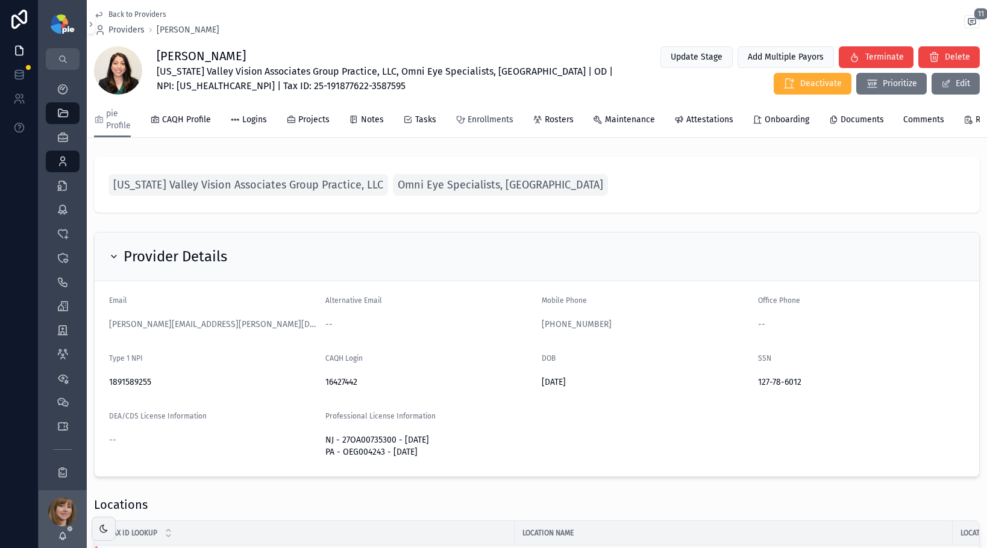
click at [496, 117] on span "Enrollments" at bounding box center [490, 120] width 46 height 12
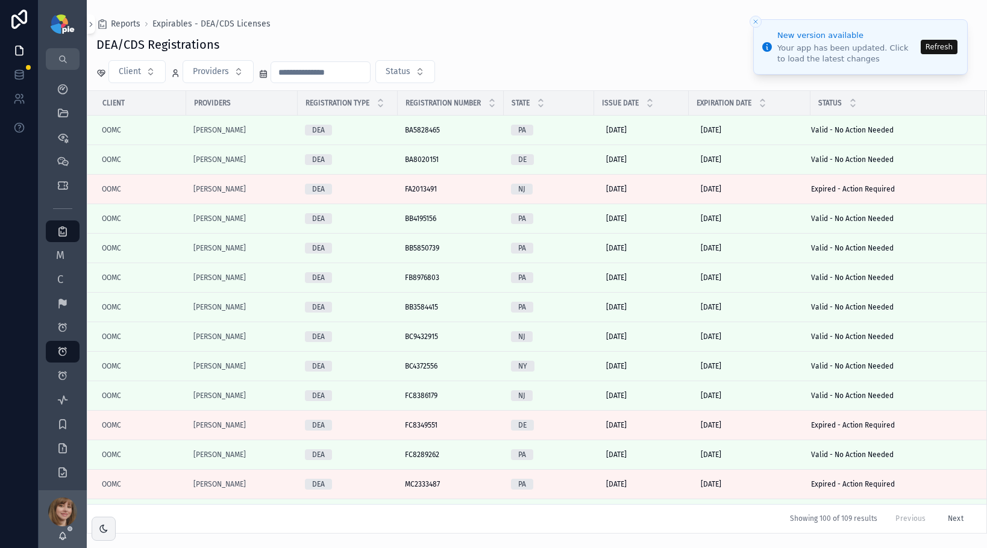
click at [934, 49] on button "Refresh" at bounding box center [938, 47] width 37 height 14
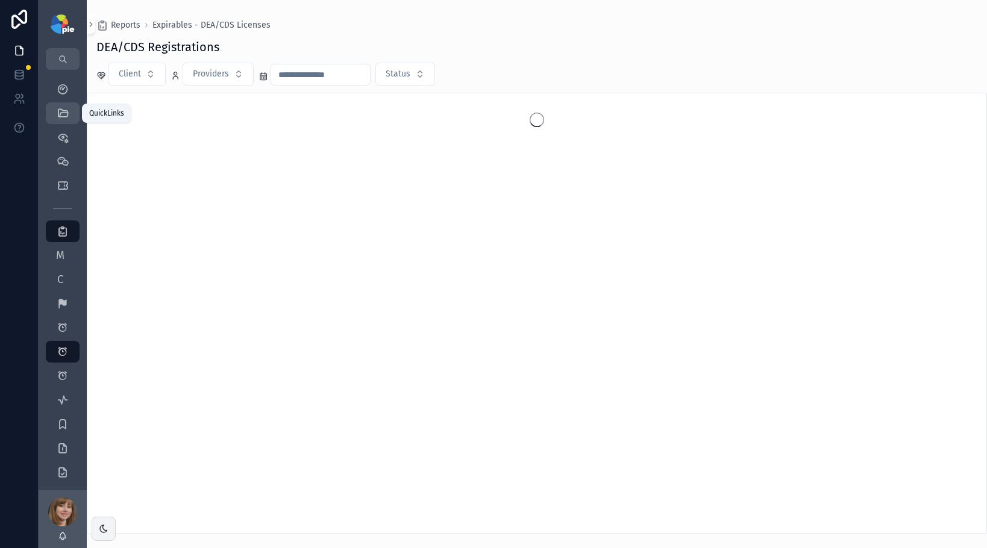
click at [62, 119] on icon "scrollable content" at bounding box center [63, 113] width 12 height 12
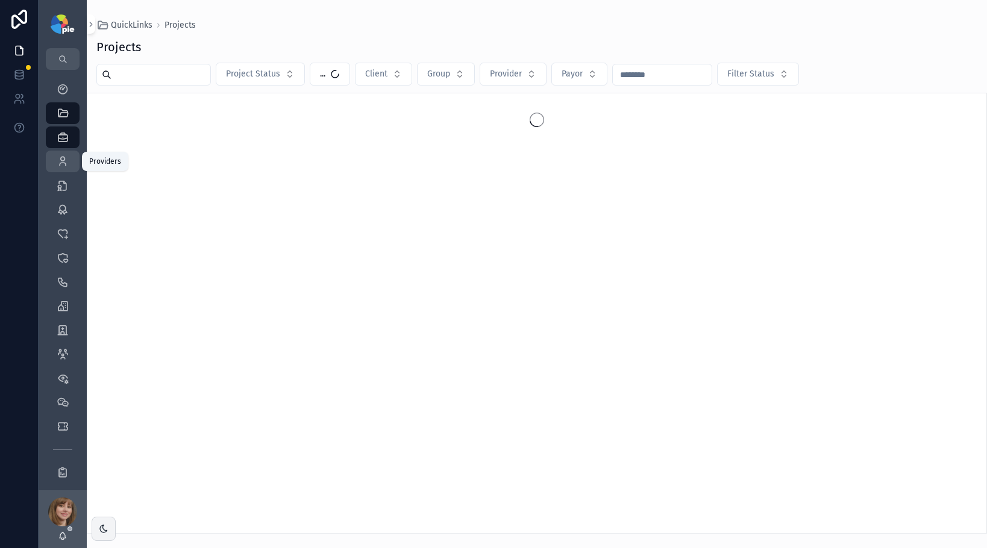
click at [62, 164] on icon "scrollable content" at bounding box center [63, 161] width 12 height 12
click at [132, 79] on input "scrollable content" at bounding box center [160, 74] width 99 height 17
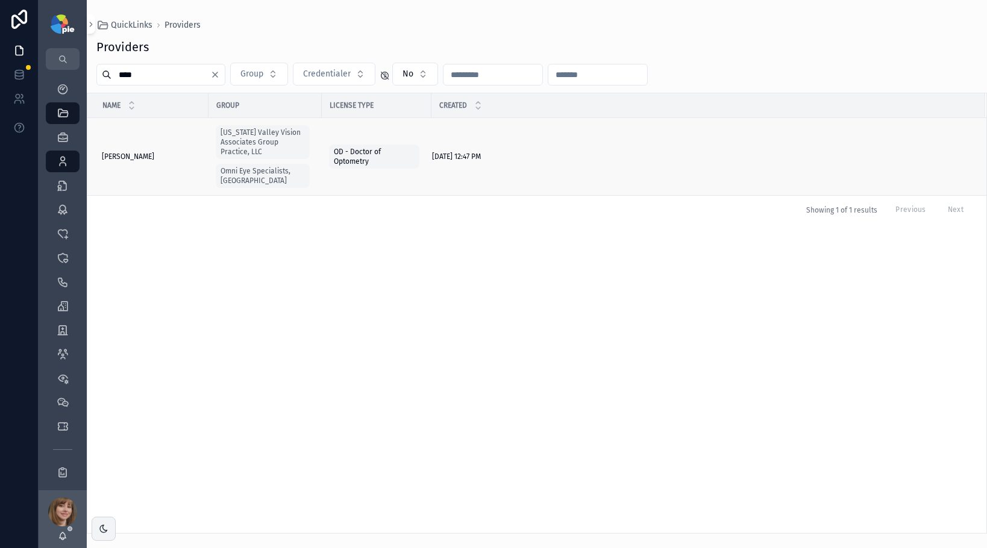
type input "****"
click at [136, 152] on span "Syed, Sabrina" at bounding box center [128, 157] width 52 height 10
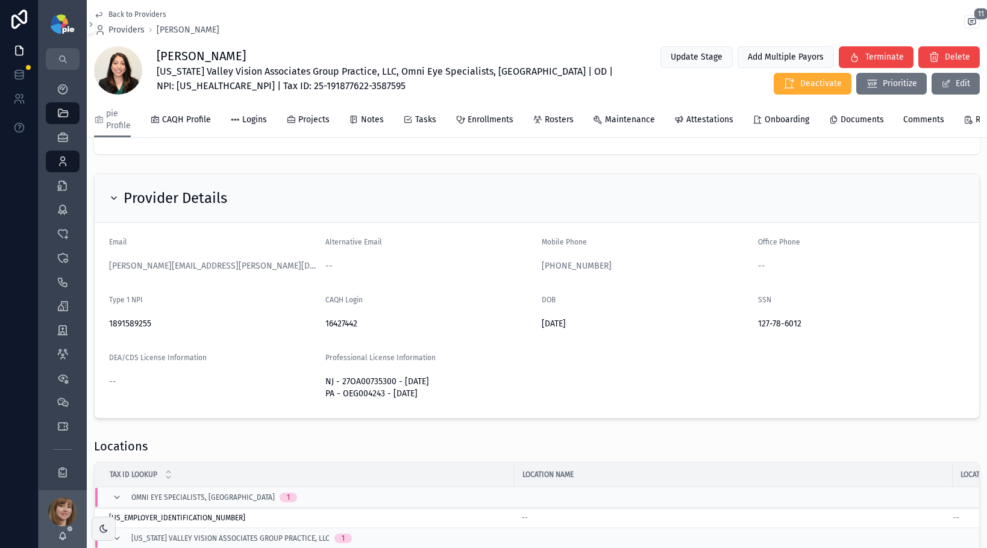
scroll to position [64, 0]
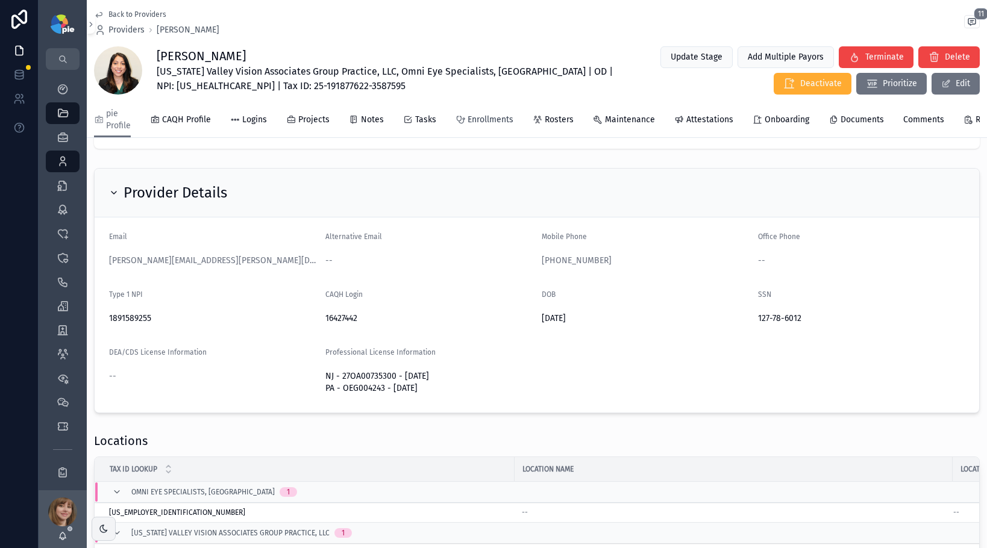
click at [495, 120] on span "Enrollments" at bounding box center [490, 120] width 46 height 12
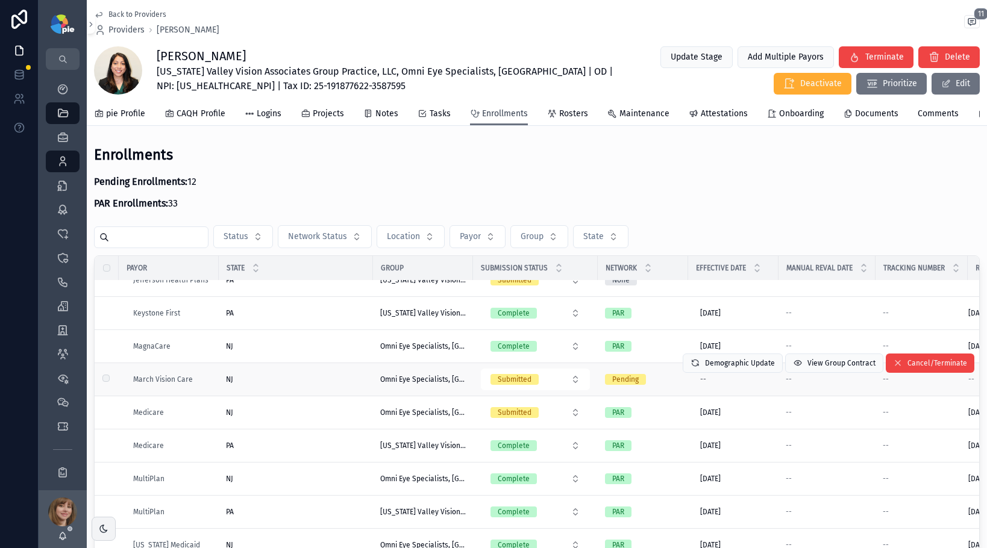
scroll to position [1181, 0]
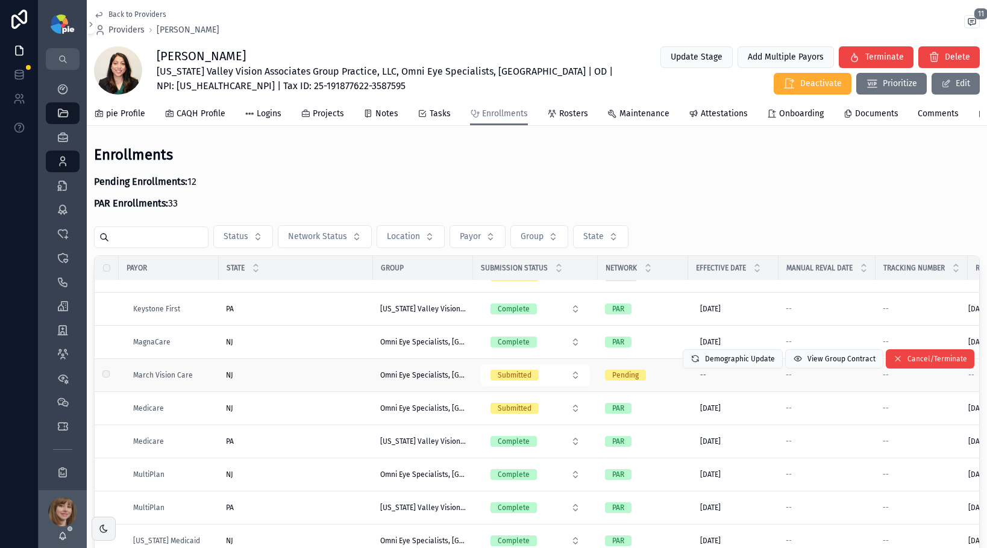
click at [311, 380] on div "NJ NJ" at bounding box center [296, 375] width 140 height 10
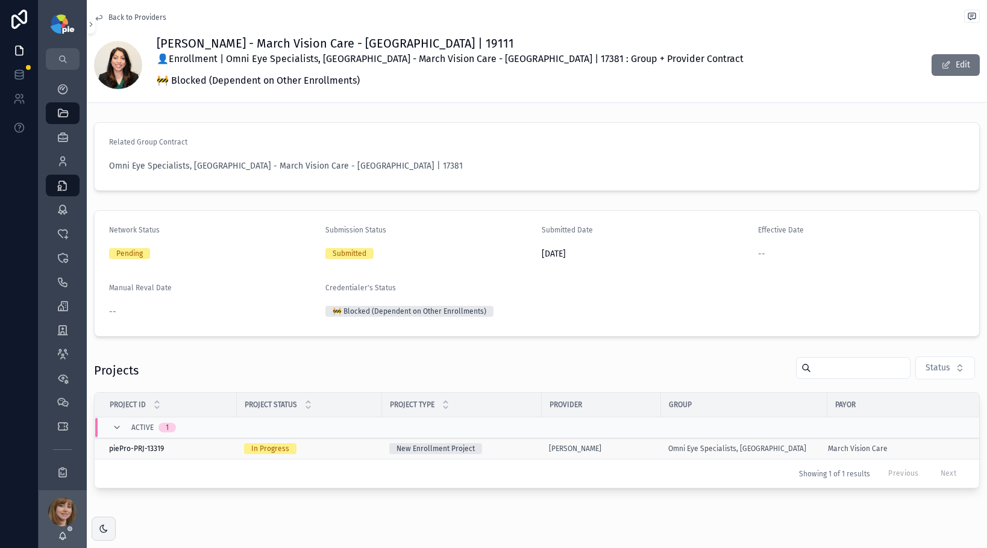
click at [508, 451] on div "New Enrollment Project" at bounding box center [461, 448] width 145 height 11
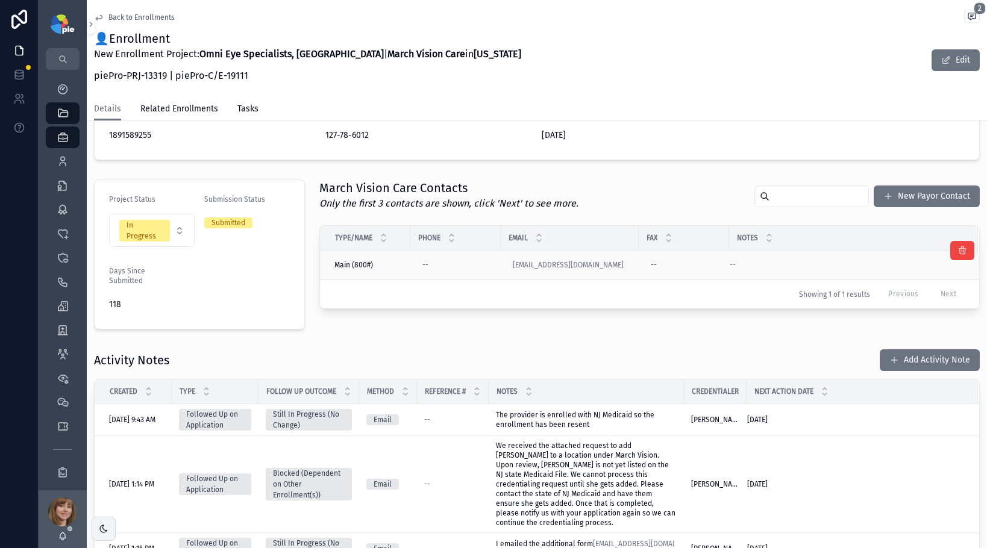
scroll to position [219, 0]
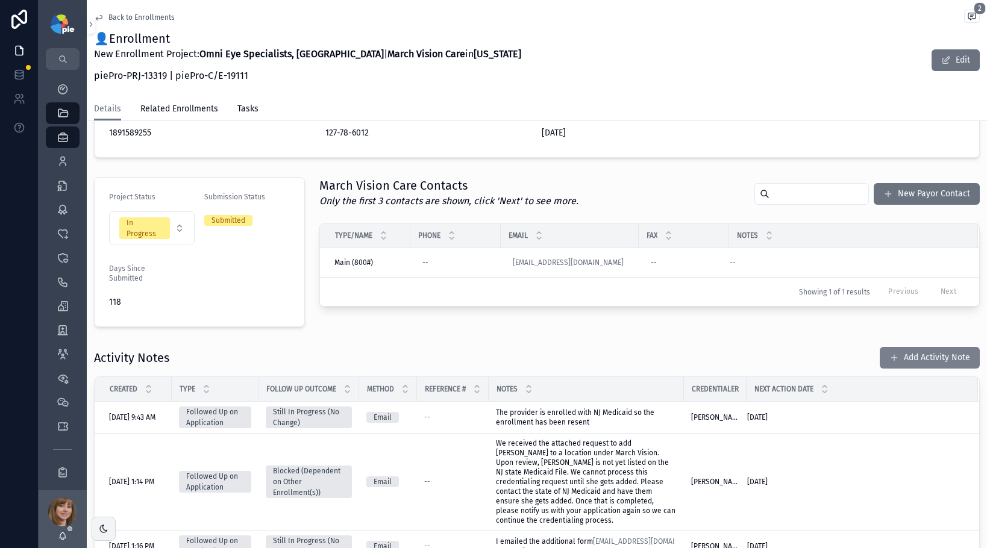
click at [902, 354] on button "Add Activity Note" at bounding box center [929, 358] width 100 height 22
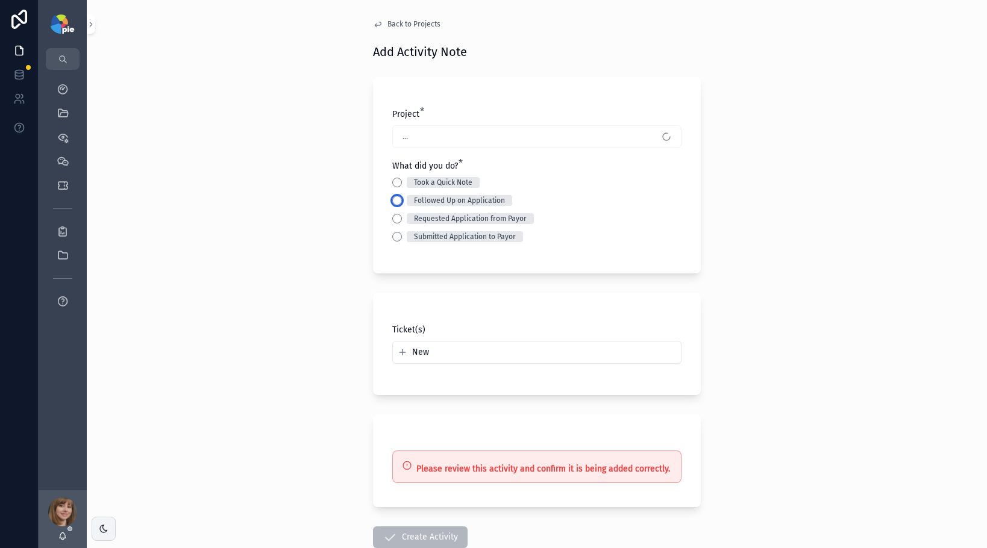
click at [392, 198] on button "Followed Up on Application" at bounding box center [397, 201] width 10 height 10
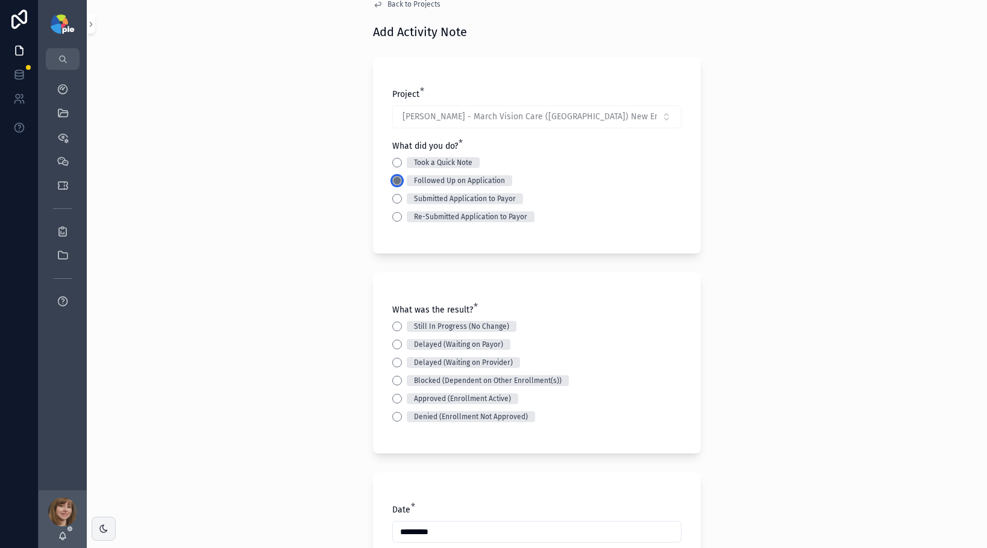
scroll to position [113, 0]
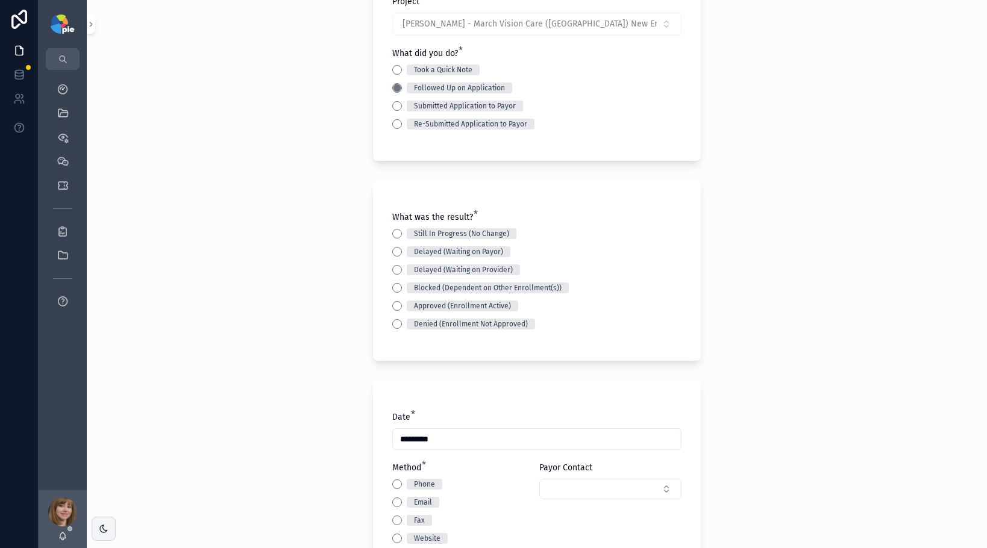
click at [396, 230] on div "Still In Progress (No Change)" at bounding box center [536, 233] width 289 height 11
click at [392, 235] on button "Still In Progress (No Change)" at bounding box center [397, 234] width 10 height 10
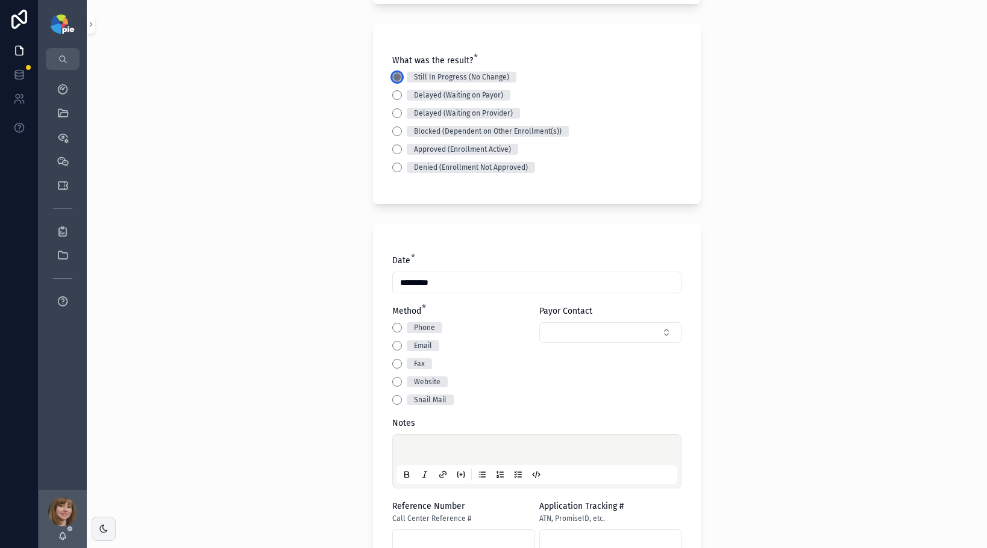
scroll to position [293, 0]
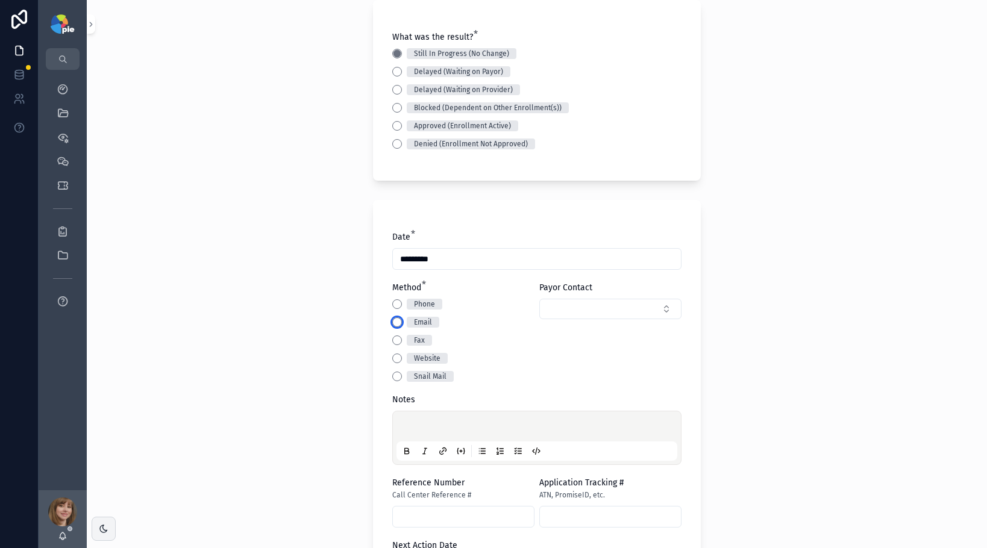
click at [392, 323] on button "Email" at bounding box center [397, 322] width 10 height 10
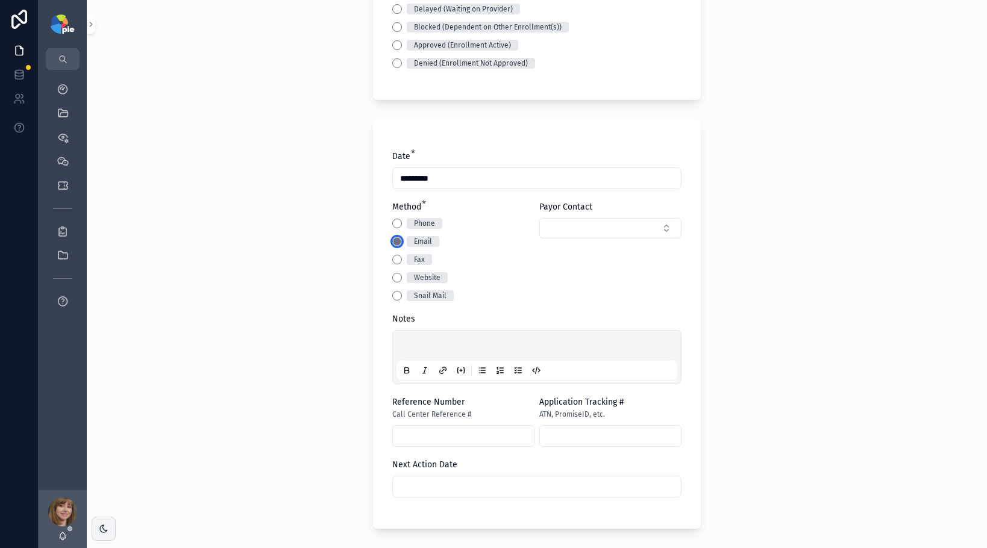
scroll to position [399, 0]
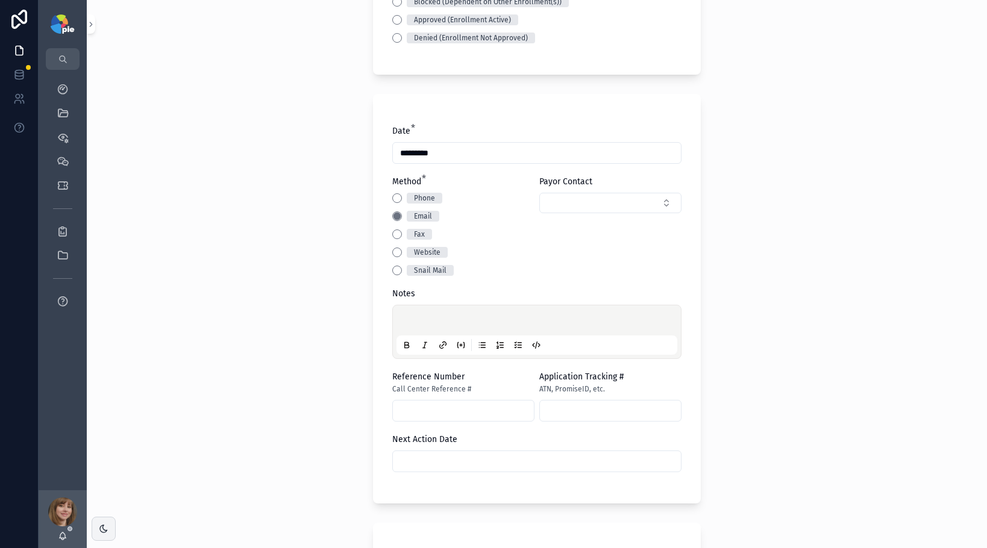
click at [412, 318] on p "scrollable content" at bounding box center [539, 322] width 281 height 12
click at [276, 439] on div "**********" at bounding box center [537, 274] width 900 height 548
click at [446, 460] on input "scrollable content" at bounding box center [537, 461] width 288 height 17
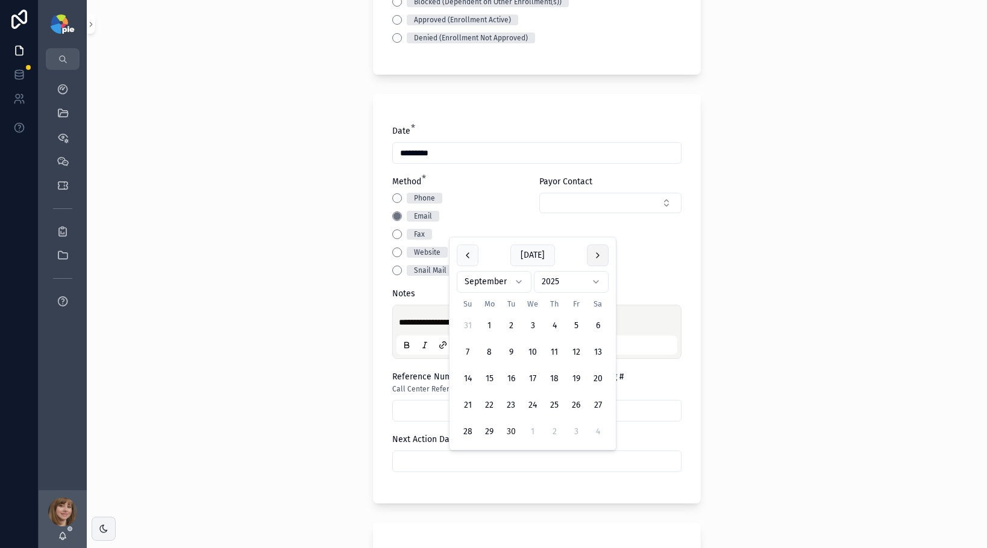
click at [598, 258] on button "scrollable content" at bounding box center [598, 256] width 22 height 22
click at [577, 403] on button "24" at bounding box center [576, 406] width 22 height 22
type input "**********"
click at [231, 358] on div "**********" at bounding box center [537, 274] width 900 height 548
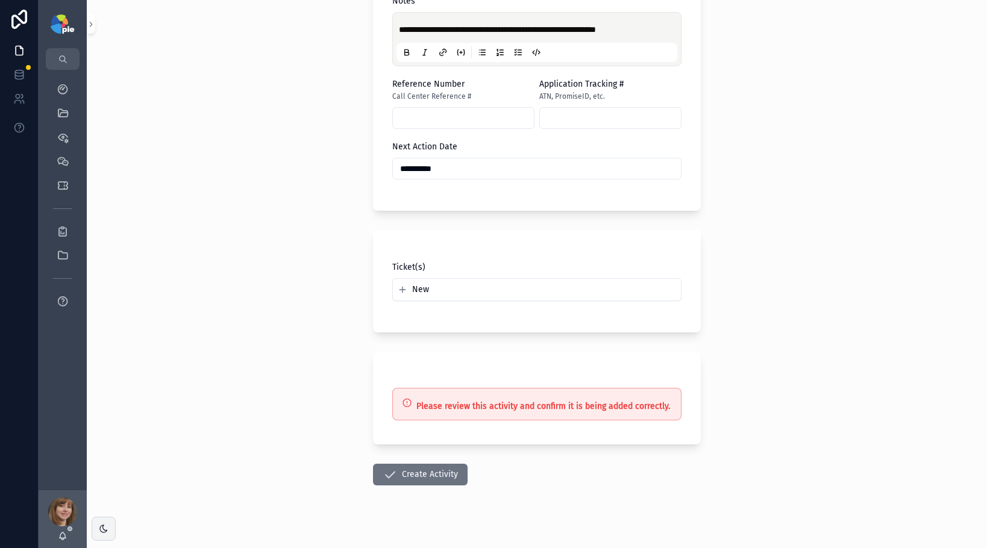
scroll to position [706, 0]
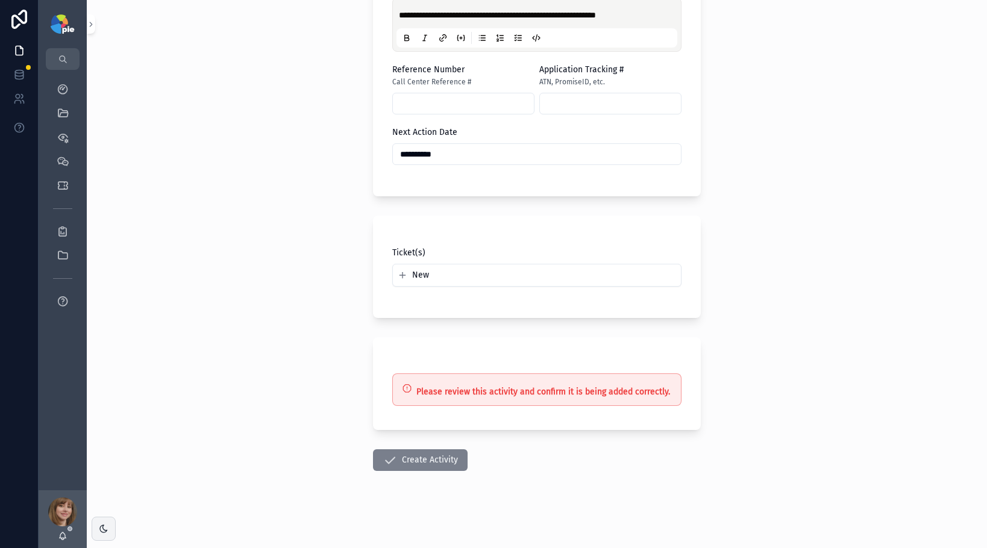
click at [402, 457] on button "Create Activity" at bounding box center [420, 460] width 95 height 22
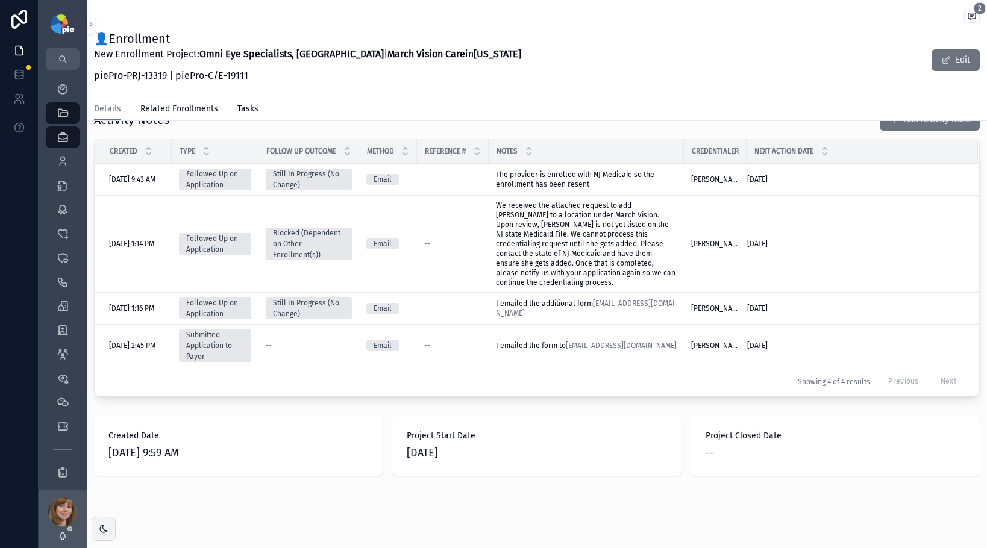
scroll to position [489, 0]
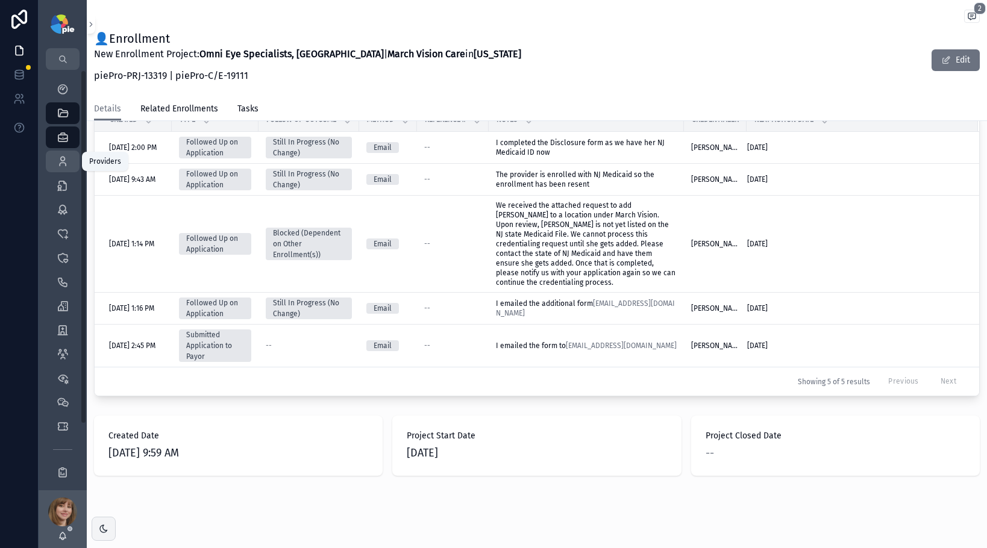
click at [53, 167] on div "Providers 299" at bounding box center [62, 161] width 19 height 19
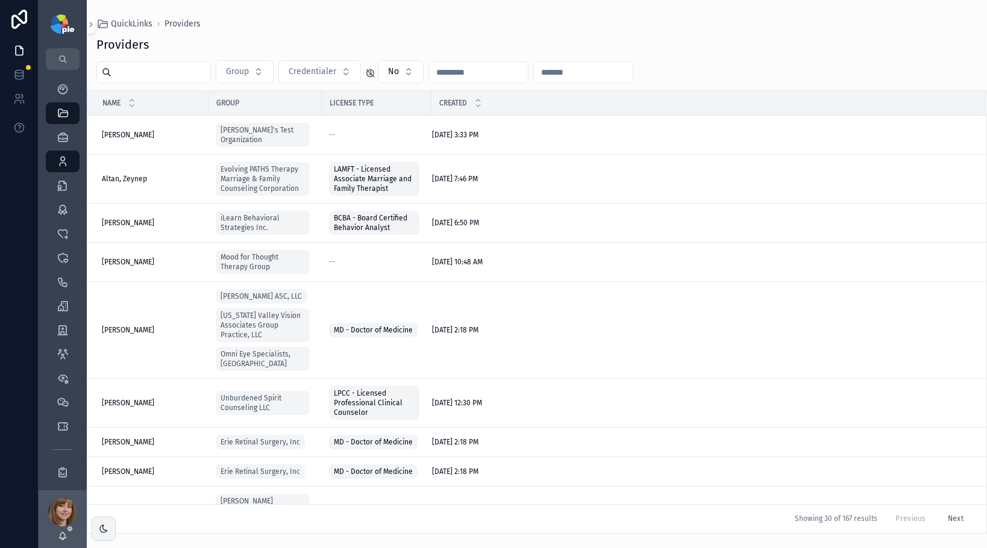
click at [152, 72] on input "scrollable content" at bounding box center [160, 72] width 99 height 17
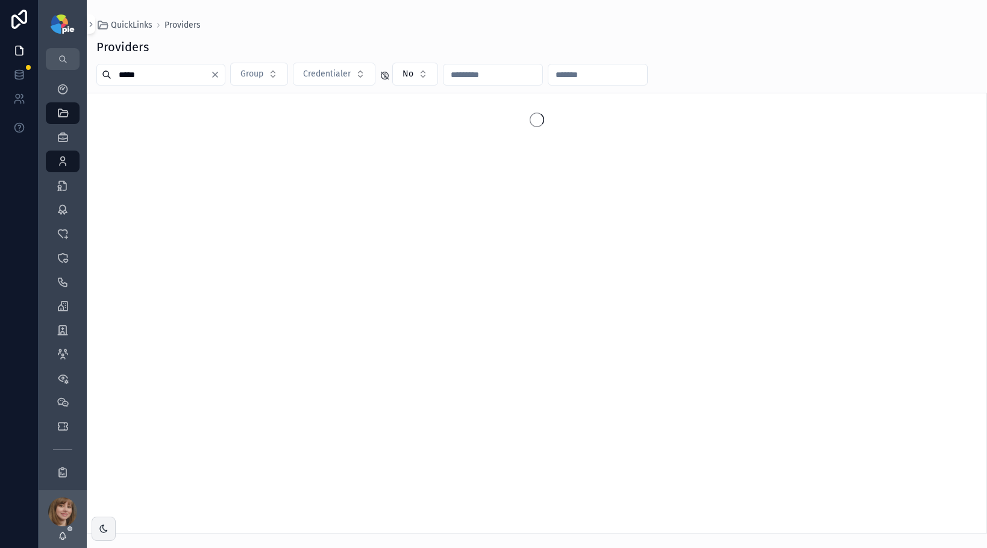
type input "*****"
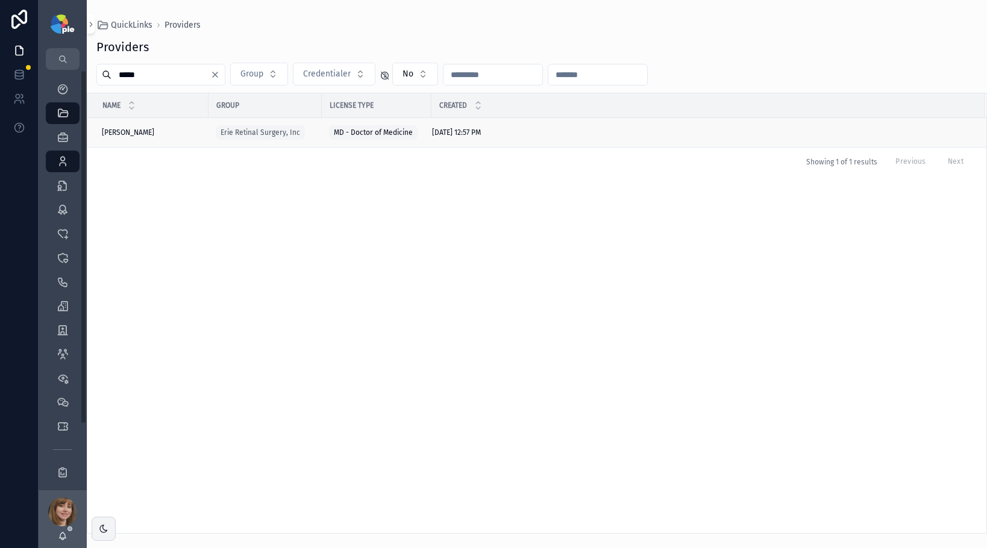
click at [164, 131] on div "Mousa, Raed Mousa, Raed" at bounding box center [151, 133] width 99 height 10
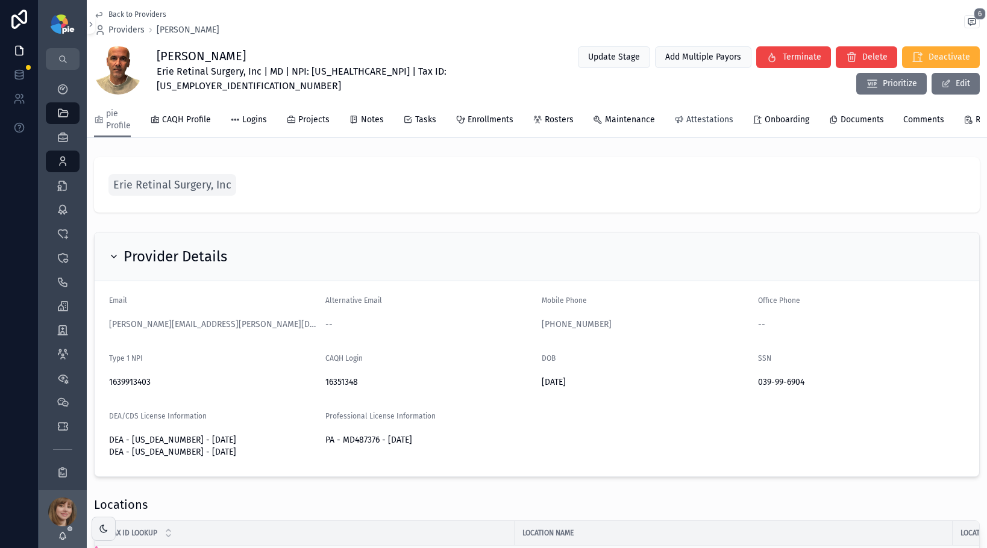
click at [712, 119] on span "Attestations" at bounding box center [709, 120] width 47 height 12
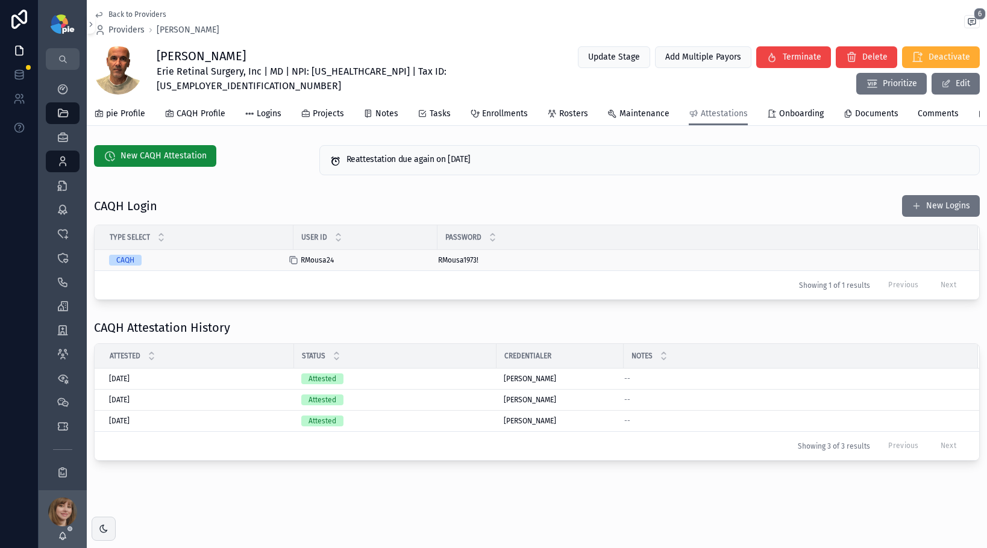
click at [296, 265] on icon "scrollable content" at bounding box center [294, 260] width 10 height 10
click at [431, 265] on icon "scrollable content" at bounding box center [431, 260] width 10 height 10
